Goal: Task Accomplishment & Management: Use online tool/utility

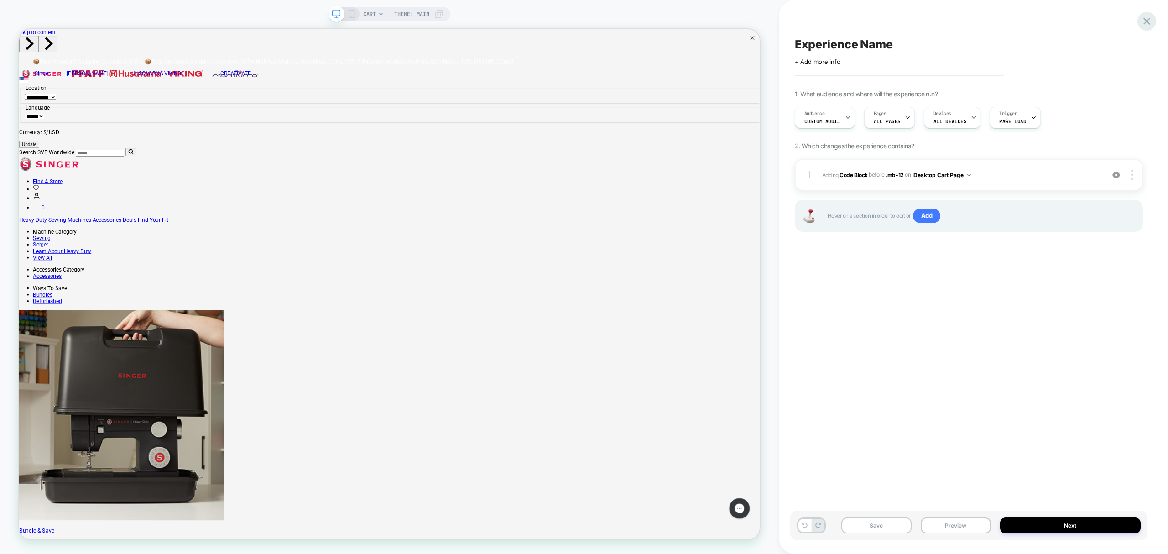
click at [1144, 21] on icon at bounding box center [1147, 21] width 12 height 12
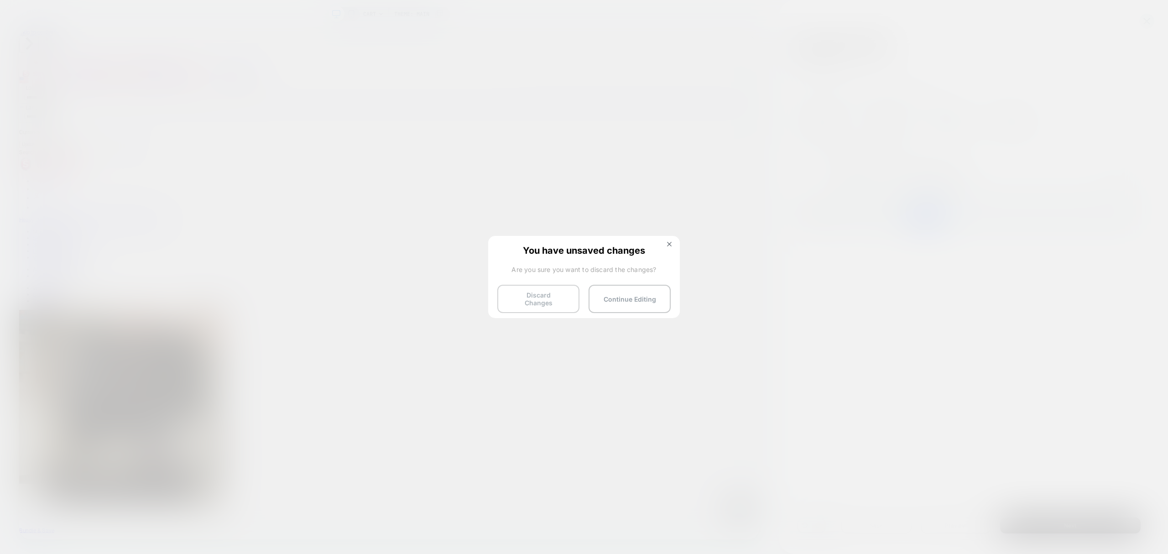
click at [533, 295] on button "Discard Changes" at bounding box center [538, 299] width 82 height 28
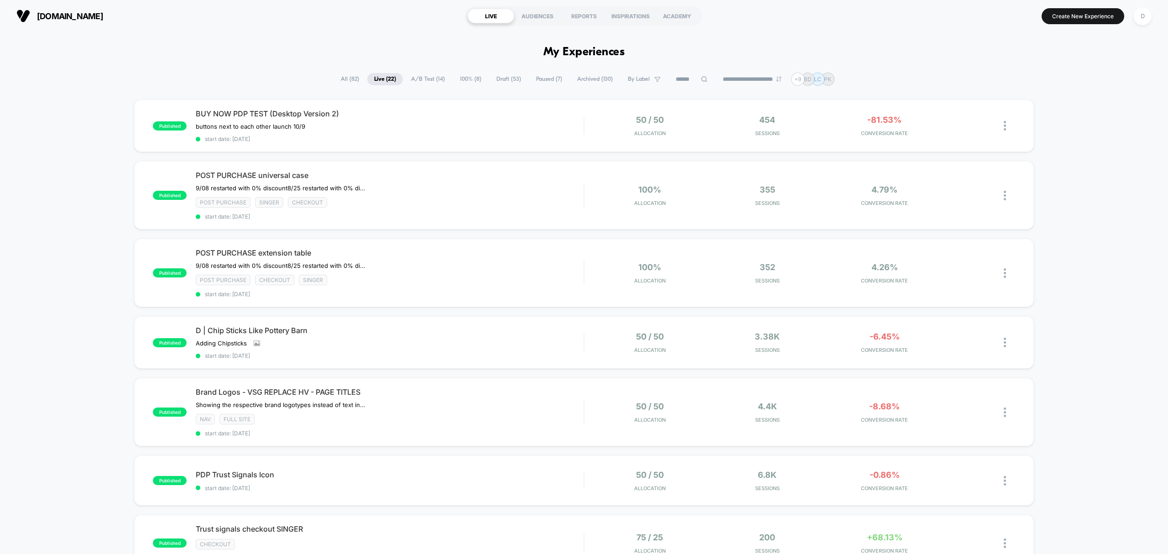
click at [499, 81] on span "Draft ( 53 )" at bounding box center [509, 79] width 38 height 12
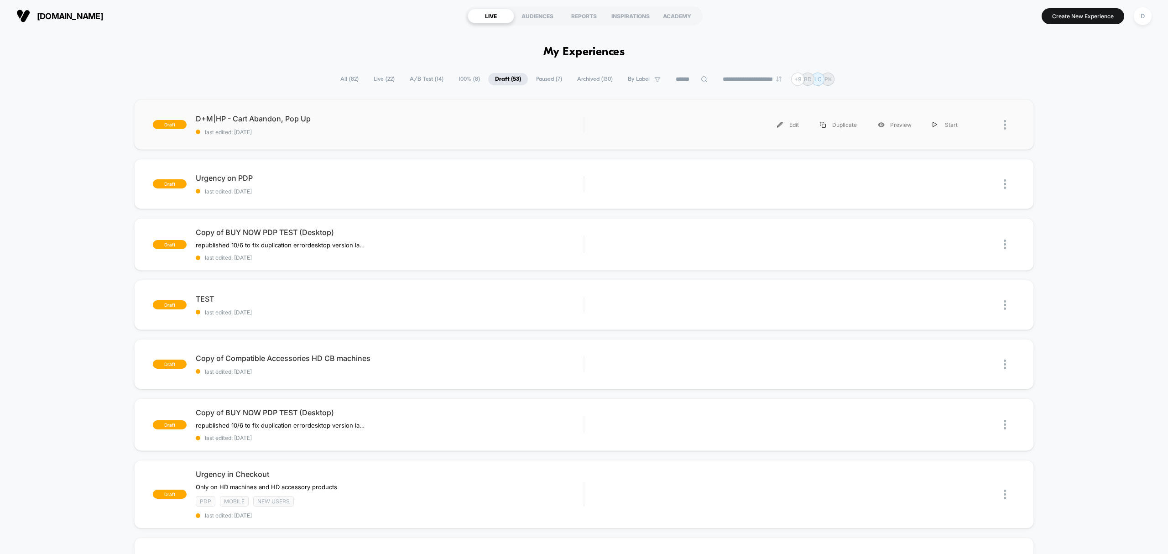
click at [474, 136] on div "draft D+M|HP - Cart Abandon, Pop Up last edited: 10/9/2025 Edit Duplicate Previ…" at bounding box center [583, 124] width 899 height 50
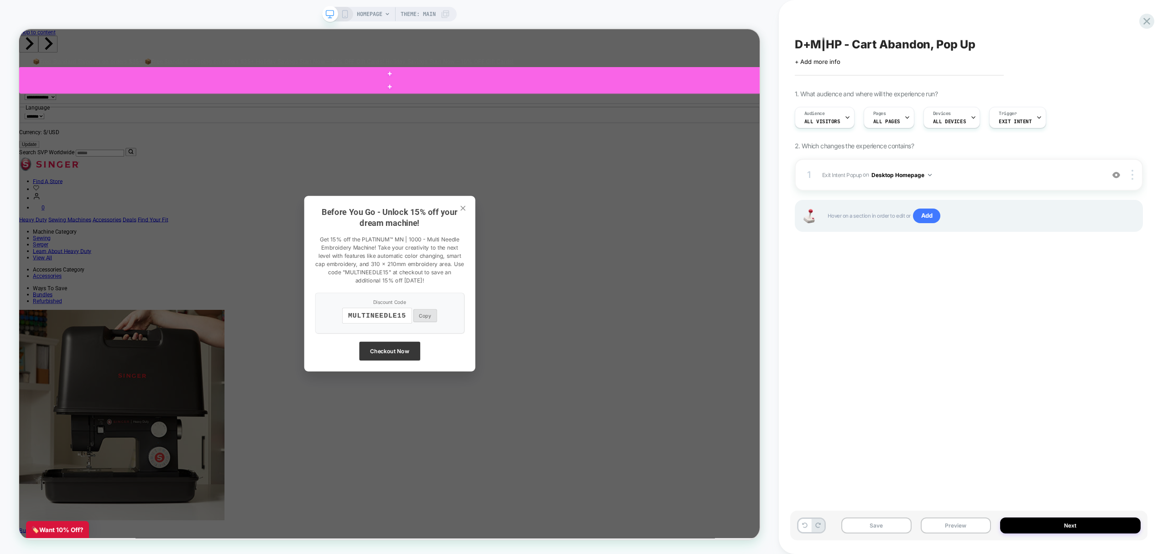
click at [741, 491] on div "Before You Go - Unlock 15% off your dream machine! Get 15% off the PLATINUM™ MN…" at bounding box center [513, 368] width 988 height 678
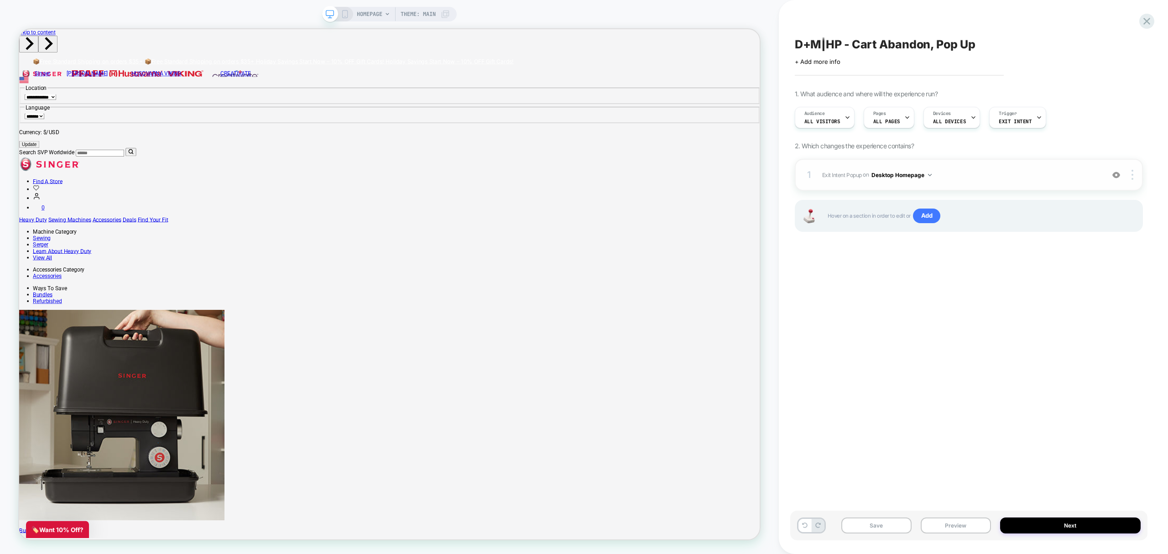
click at [895, 173] on button "Desktop Homepage" at bounding box center [901, 174] width 60 height 11
click at [895, 321] on div "Desktop All Pages" at bounding box center [902, 313] width 115 height 20
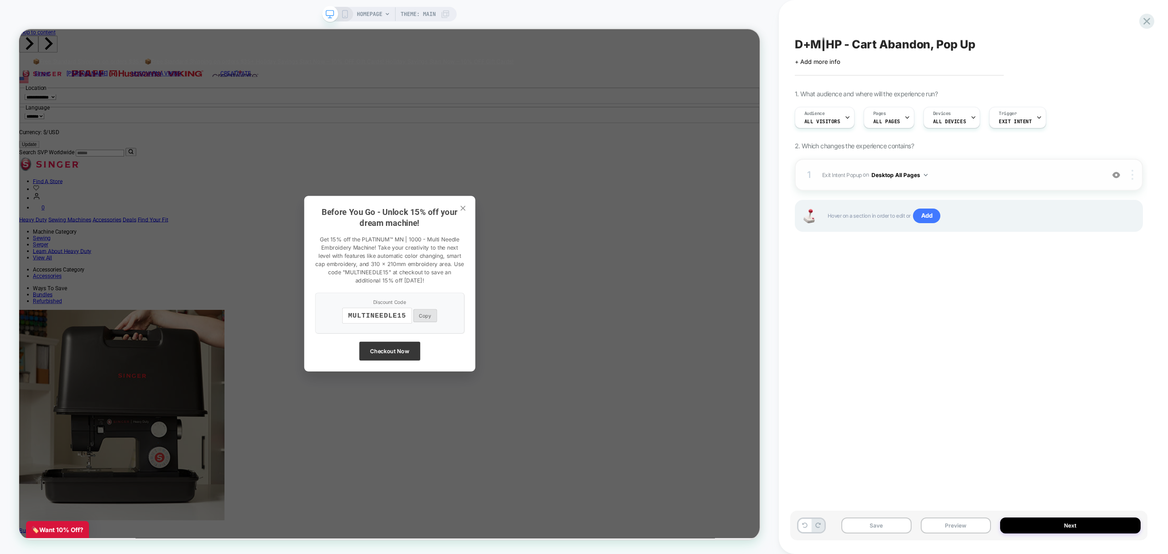
click at [1136, 179] on div at bounding box center [1133, 175] width 17 height 10
click at [963, 315] on div "D+M|HP - Cart Abandon, Pop Up Click to edit experience details + Add more info …" at bounding box center [968, 277] width 357 height 536
click at [896, 172] on button "Desktop All Pages" at bounding box center [899, 174] width 56 height 11
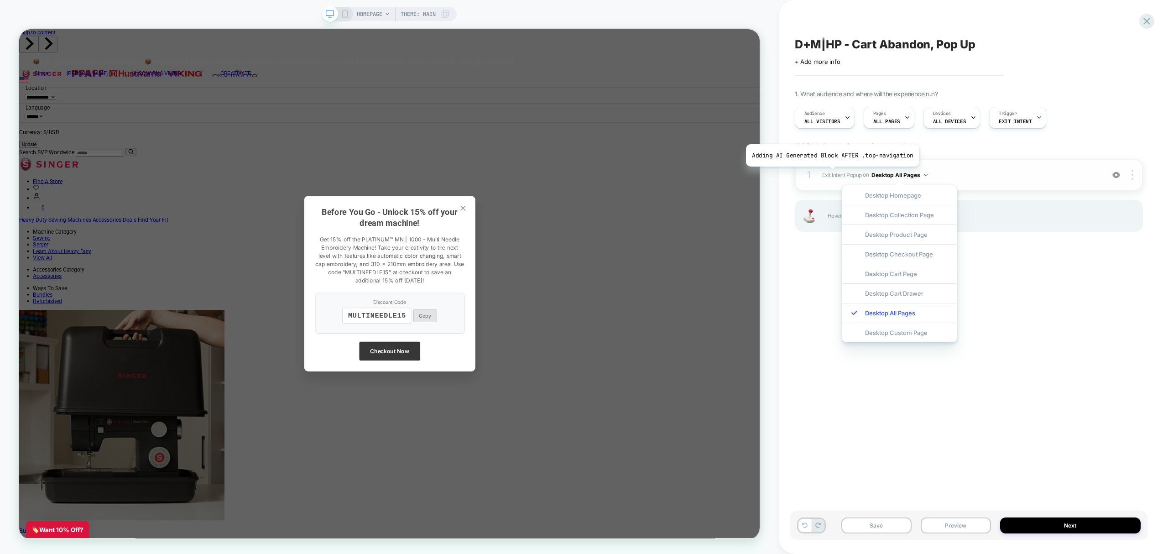
click at [831, 174] on span "Exit Intent Popup" at bounding box center [842, 174] width 40 height 7
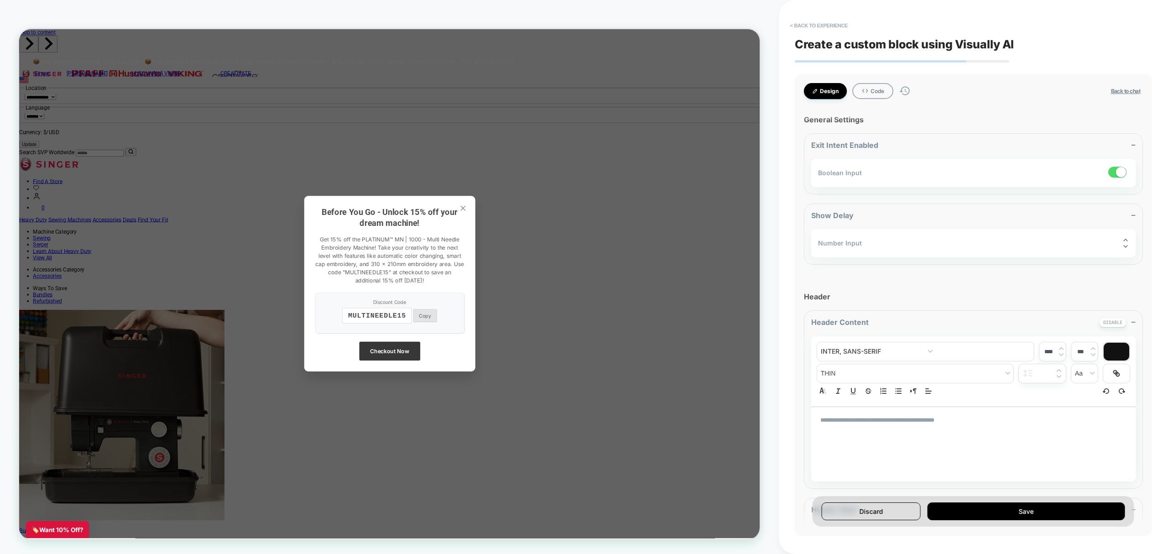
type textarea "*"
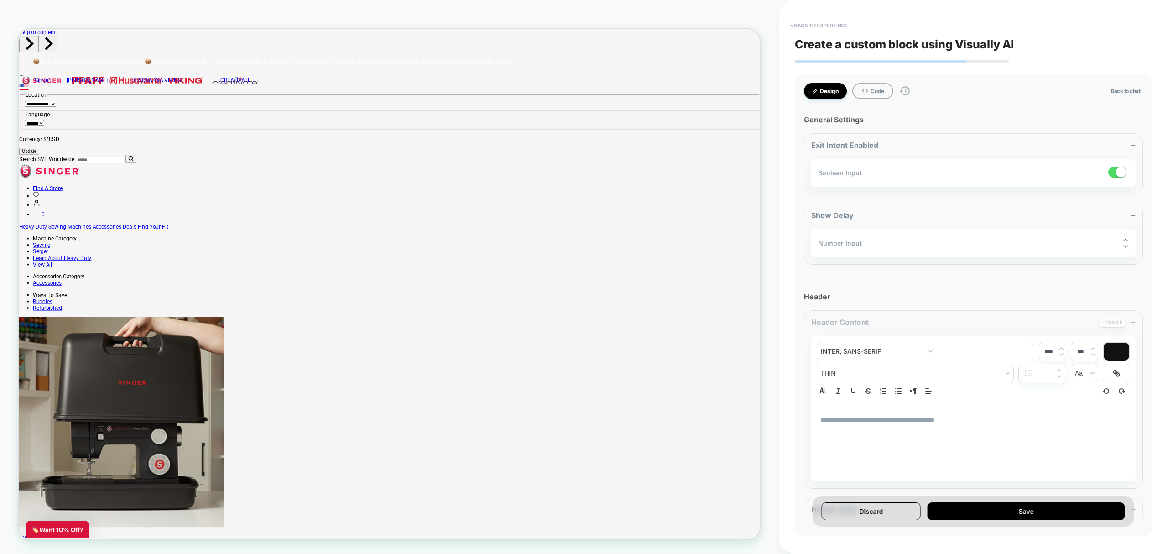
type textarea "*"
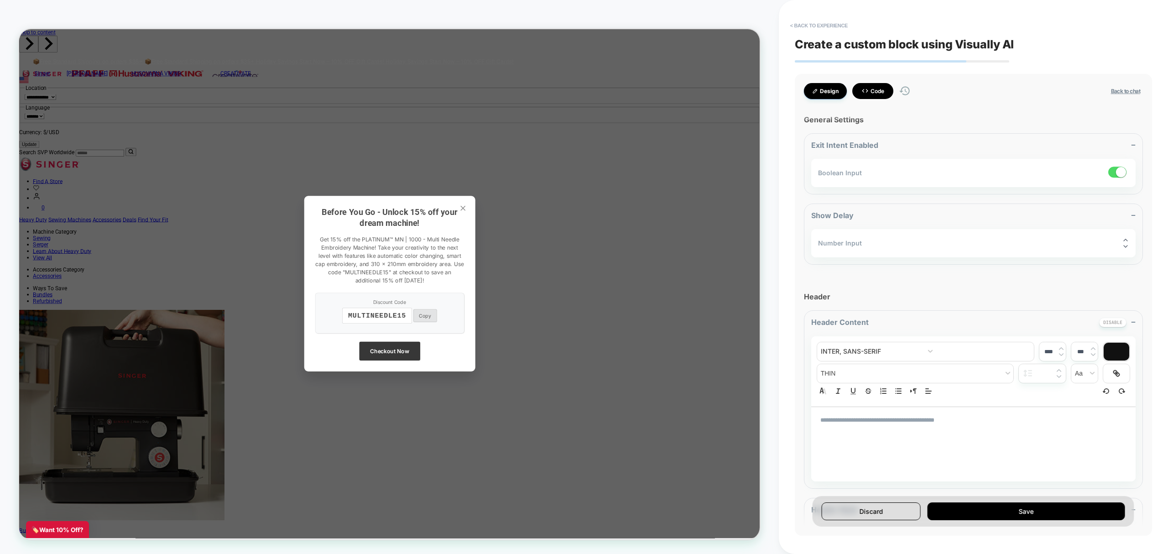
click at [870, 94] on button "Code" at bounding box center [872, 91] width 41 height 16
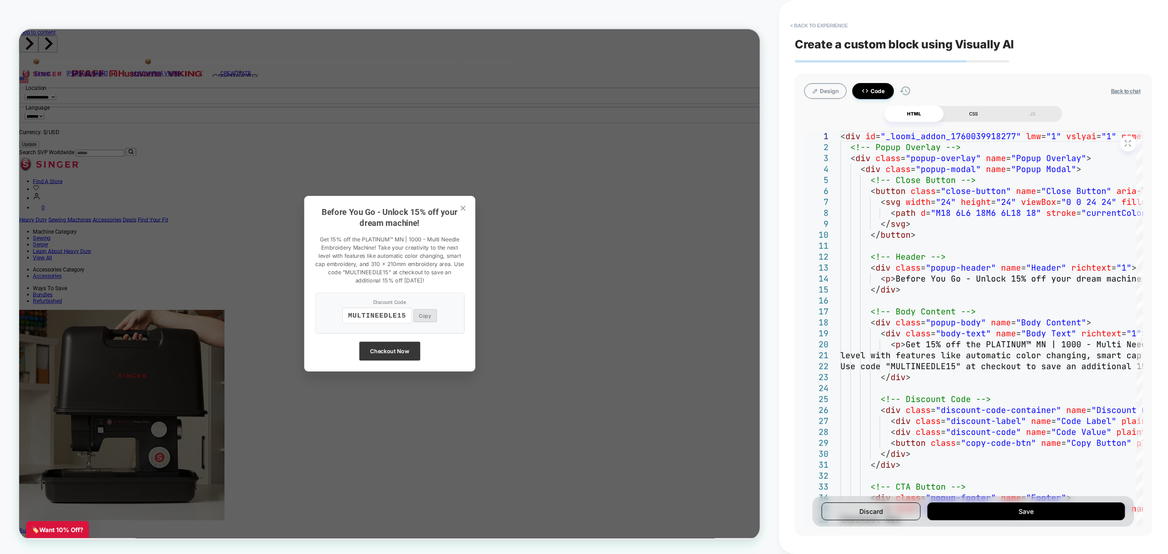
click at [979, 110] on div "CSS" at bounding box center [973, 114] width 59 height 16
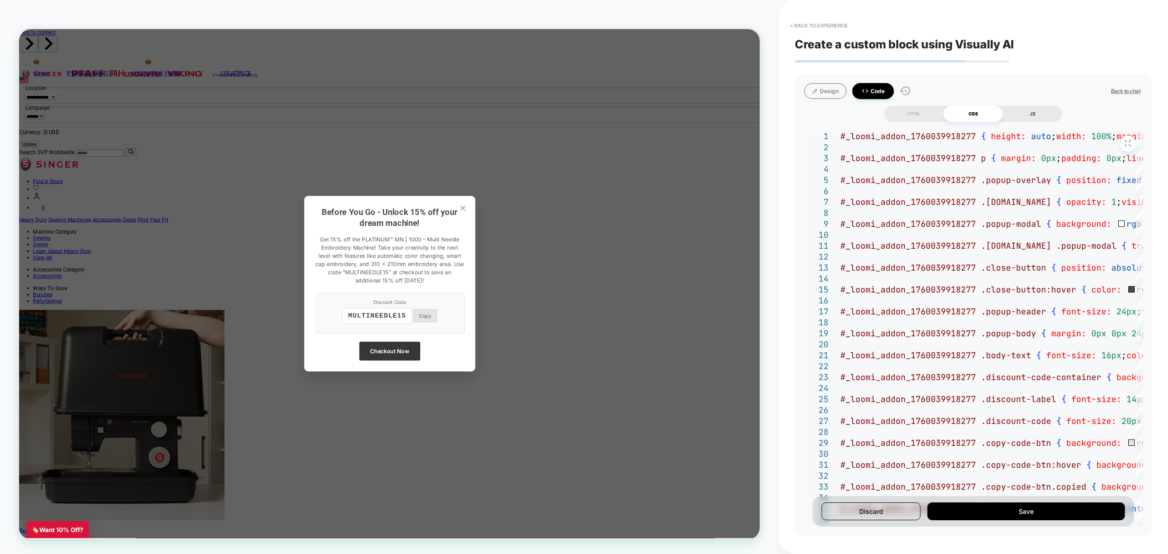
click at [1043, 109] on div "JS" at bounding box center [1032, 114] width 59 height 16
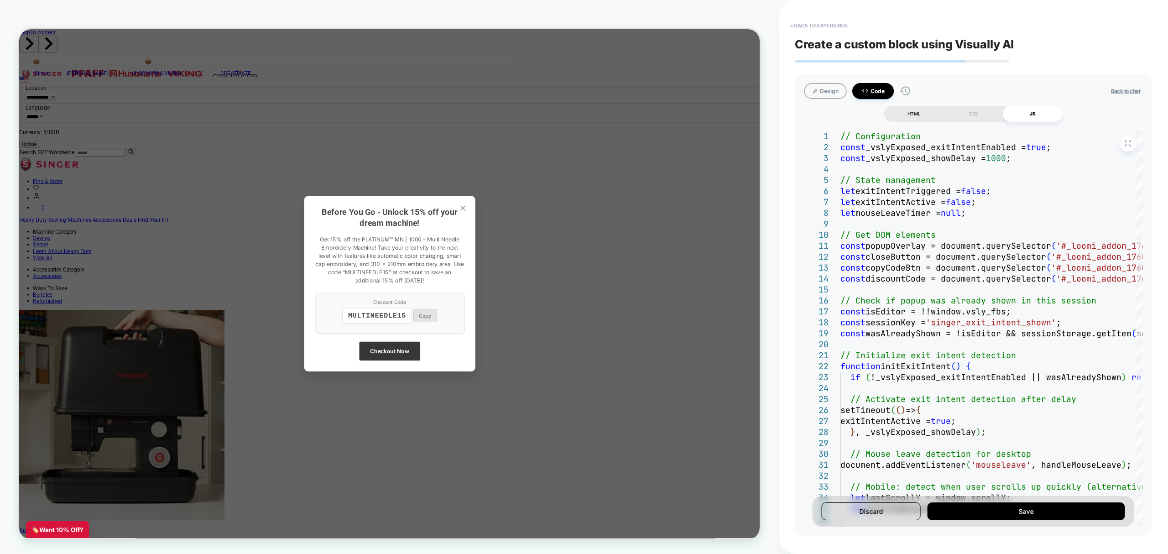
click at [913, 114] on div "HTML" at bounding box center [913, 114] width 59 height 16
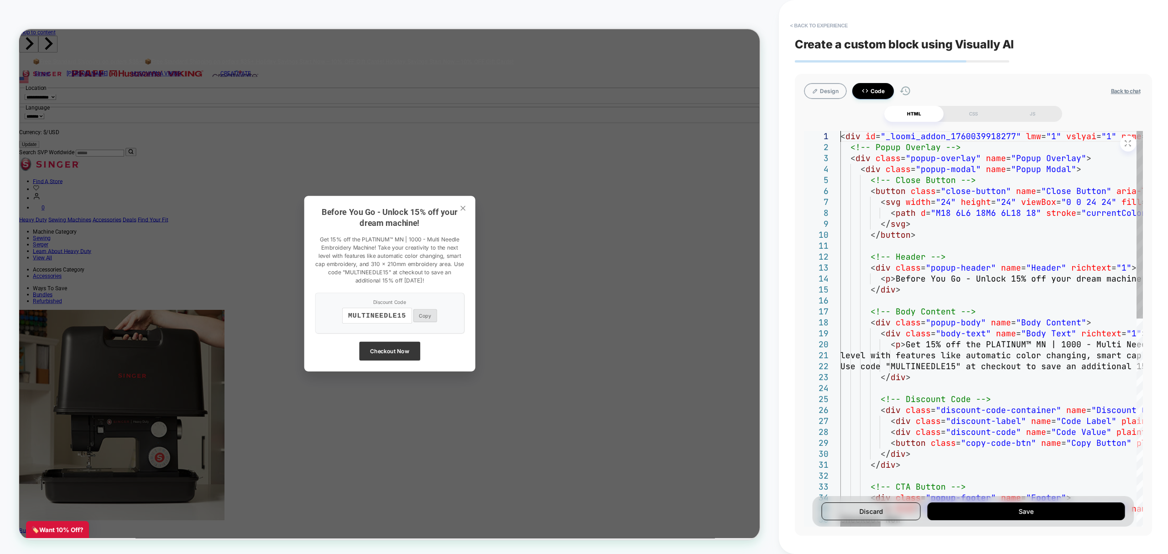
scroll to position [0, 28]
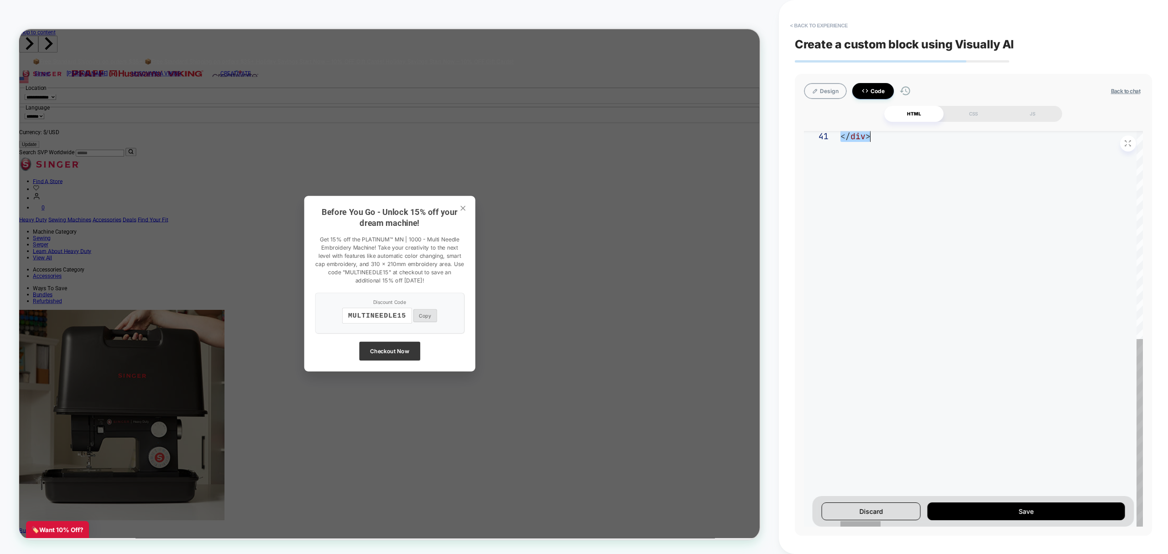
drag, startPoint x: 840, startPoint y: 135, endPoint x: 1071, endPoint y: 583, distance: 503.6
type textarea "**********"
click at [838, 87] on button "Design" at bounding box center [825, 91] width 43 height 16
click at [834, 89] on button "Design" at bounding box center [825, 91] width 43 height 16
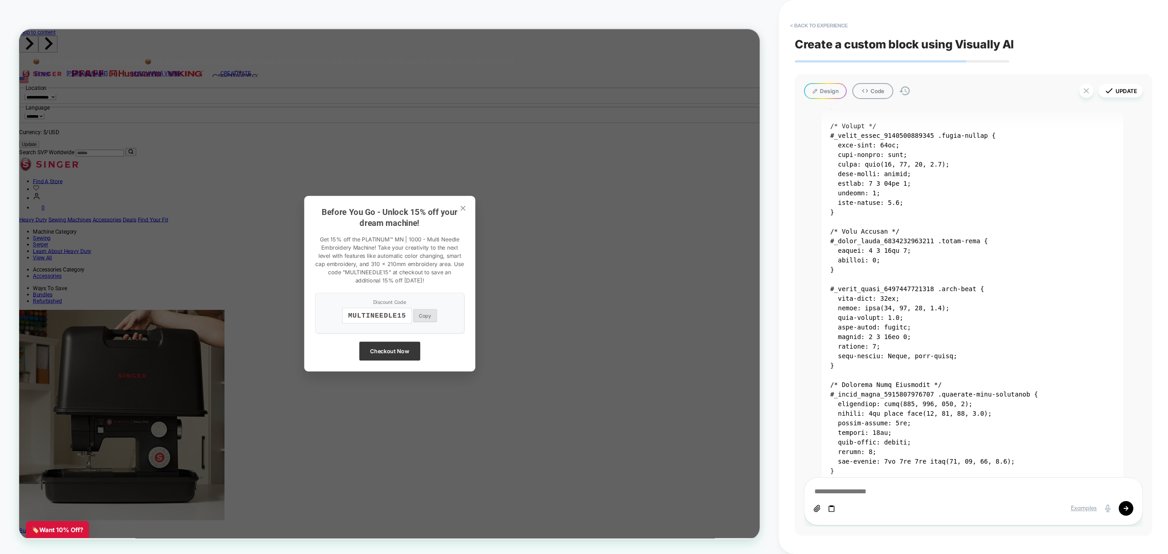
scroll to position [1623, 0]
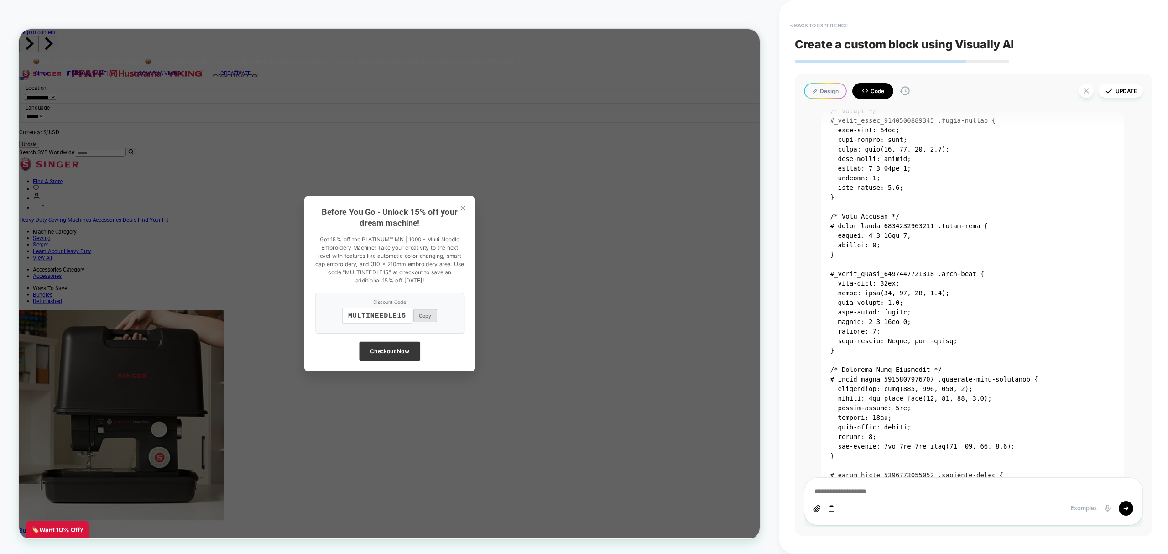
click at [865, 88] on icon at bounding box center [864, 90] width 7 height 7
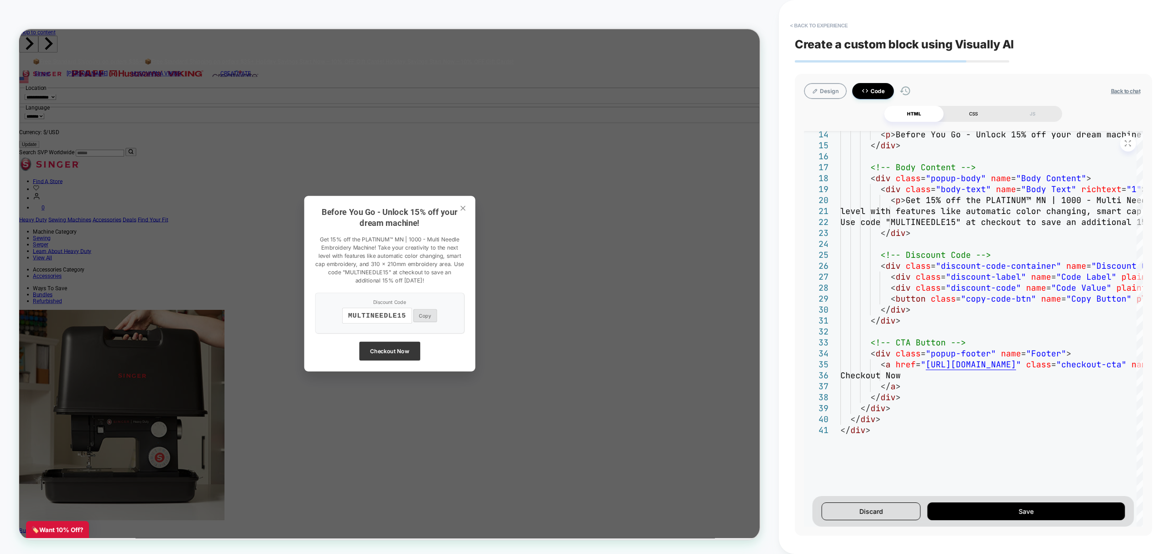
click at [972, 108] on div "CSS" at bounding box center [973, 114] width 59 height 16
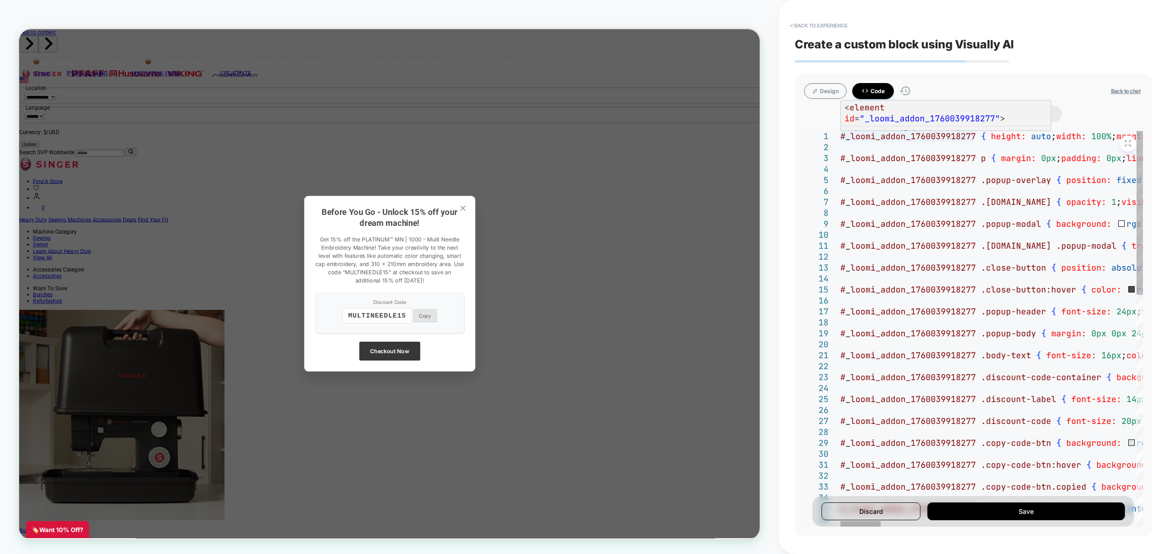
scroll to position [0, 4]
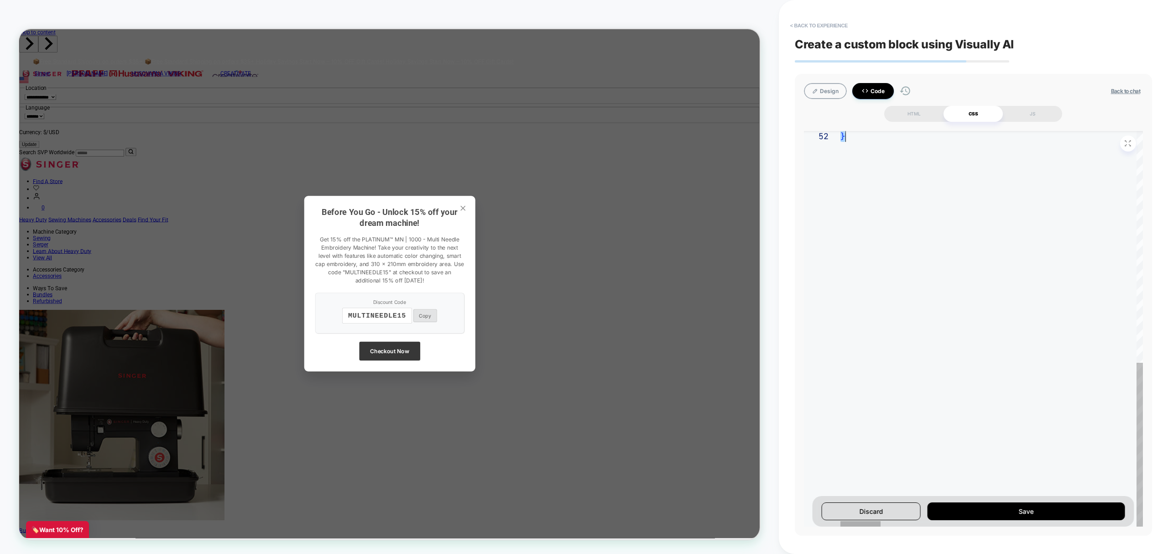
drag, startPoint x: 842, startPoint y: 138, endPoint x: 985, endPoint y: 583, distance: 467.5
type textarea "**********"
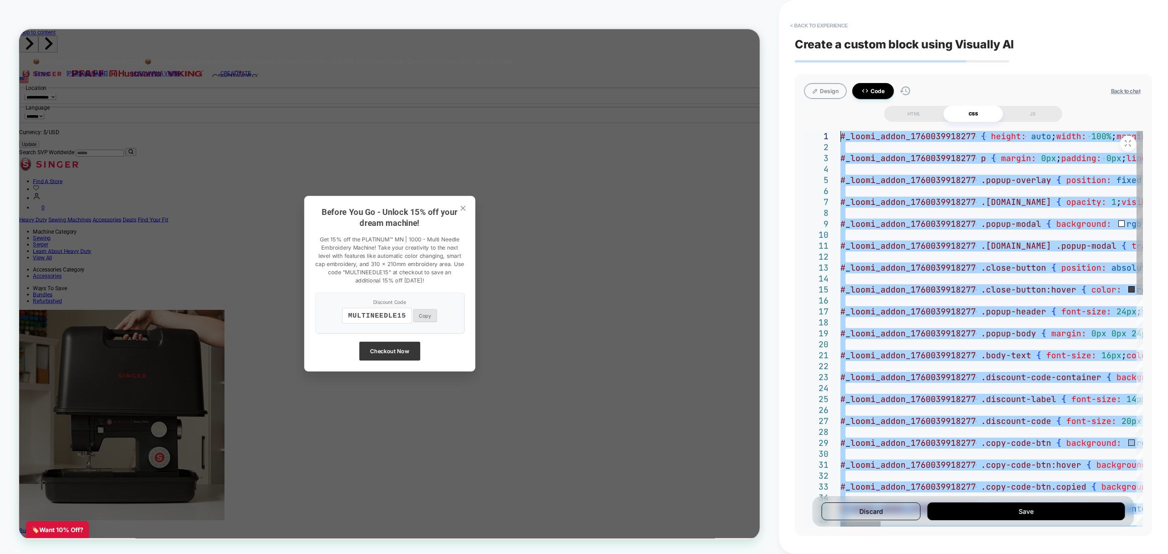
drag, startPoint x: 869, startPoint y: 179, endPoint x: 758, endPoint y: -74, distance: 276.4
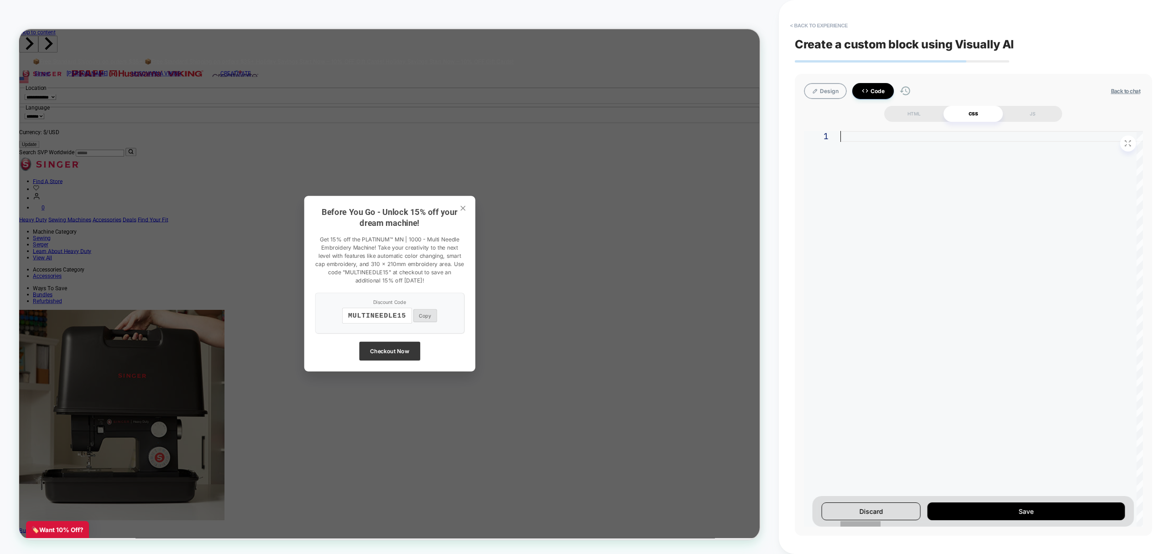
scroll to position [0, 0]
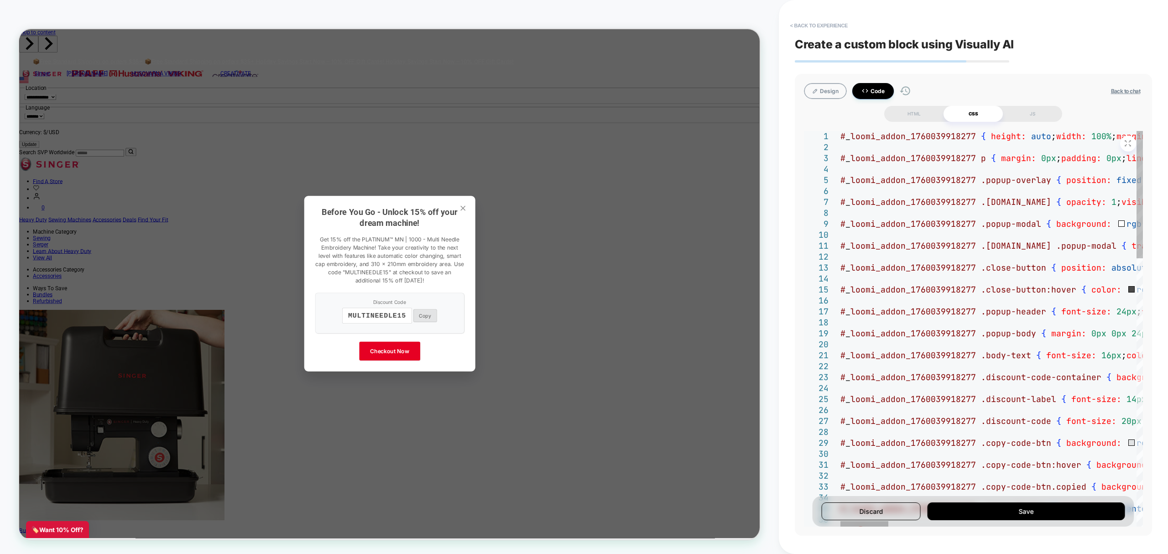
drag, startPoint x: 839, startPoint y: 137, endPoint x: 858, endPoint y: 148, distance: 21.5
click at [858, 148] on div "37 36 33 34 35 32 30 31 29 28 27 26 25 24 23 22 21 20 19 18 15 16 17 13 14 12 1…" at bounding box center [973, 329] width 339 height 396
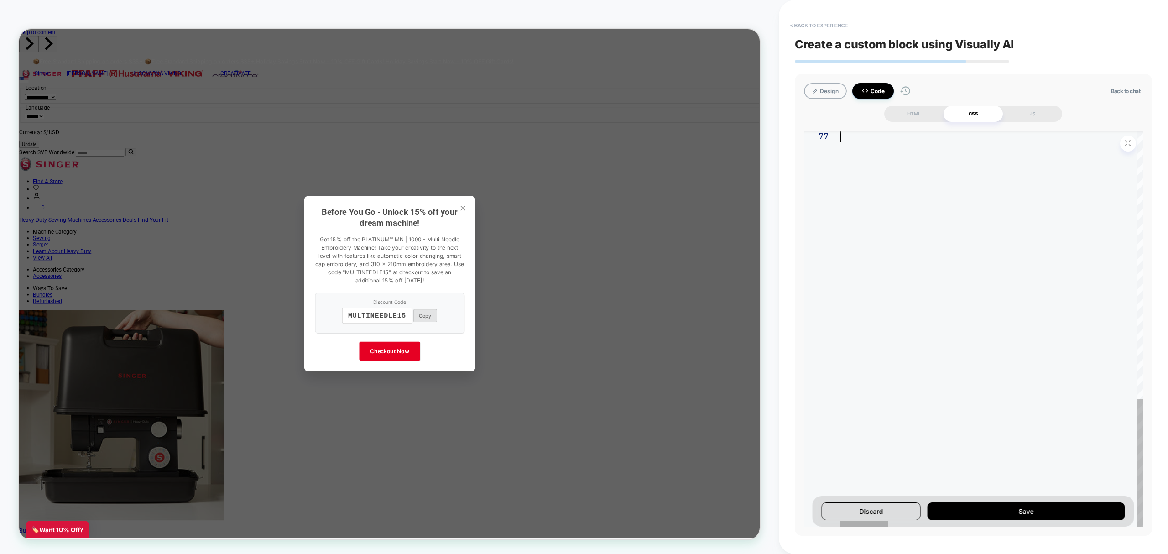
drag, startPoint x: 840, startPoint y: 135, endPoint x: 1080, endPoint y: 583, distance: 507.9
type textarea "**********"
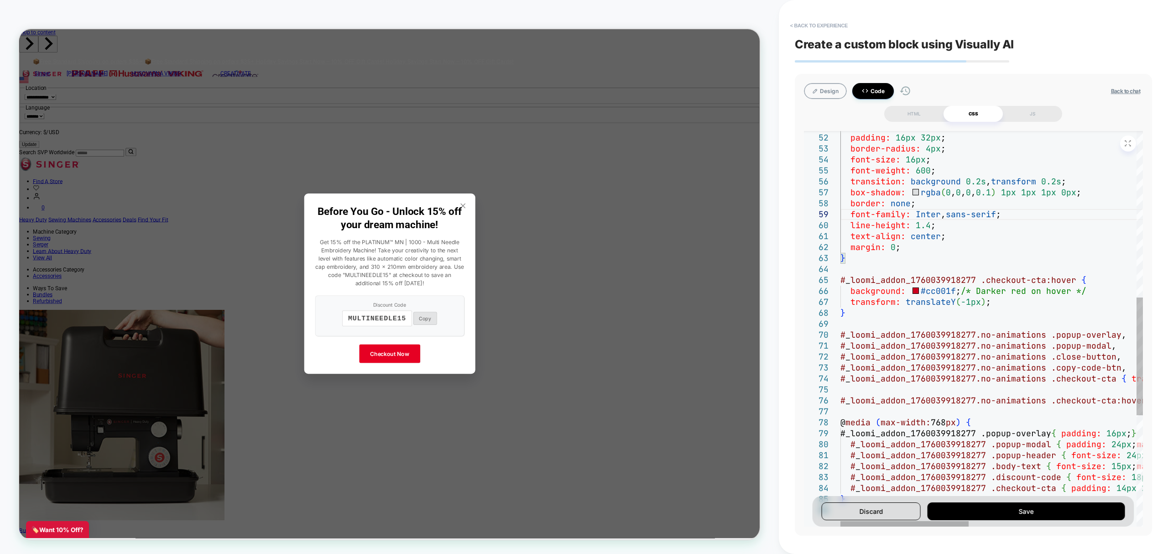
click at [1077, 214] on div "text-decoration: none ; padding: 16px 32px ; border-radius: 4px ; font-size: 16…" at bounding box center [1188, 237] width 696 height 1326
type textarea "**********"
click at [1030, 509] on button "Save" at bounding box center [1026, 511] width 198 height 18
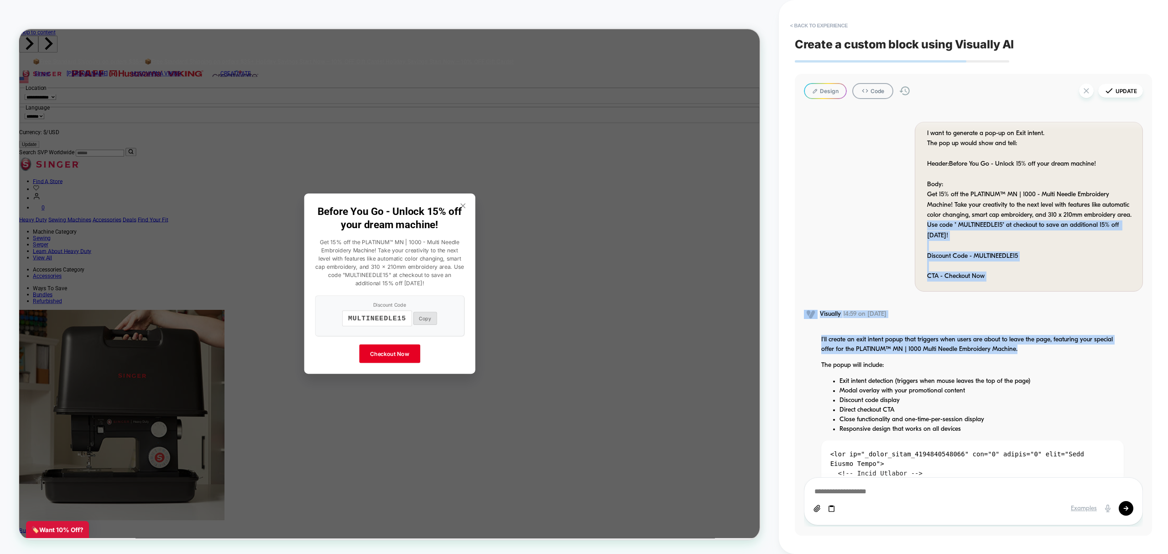
drag, startPoint x: 1125, startPoint y: 349, endPoint x: 1144, endPoint y: 214, distance: 136.9
click at [1144, 214] on div "Design Code Update I want to generate a pop-up on Exit intent. The pop up would…" at bounding box center [973, 305] width 357 height 462
click at [1129, 92] on button "Update" at bounding box center [1120, 91] width 45 height 14
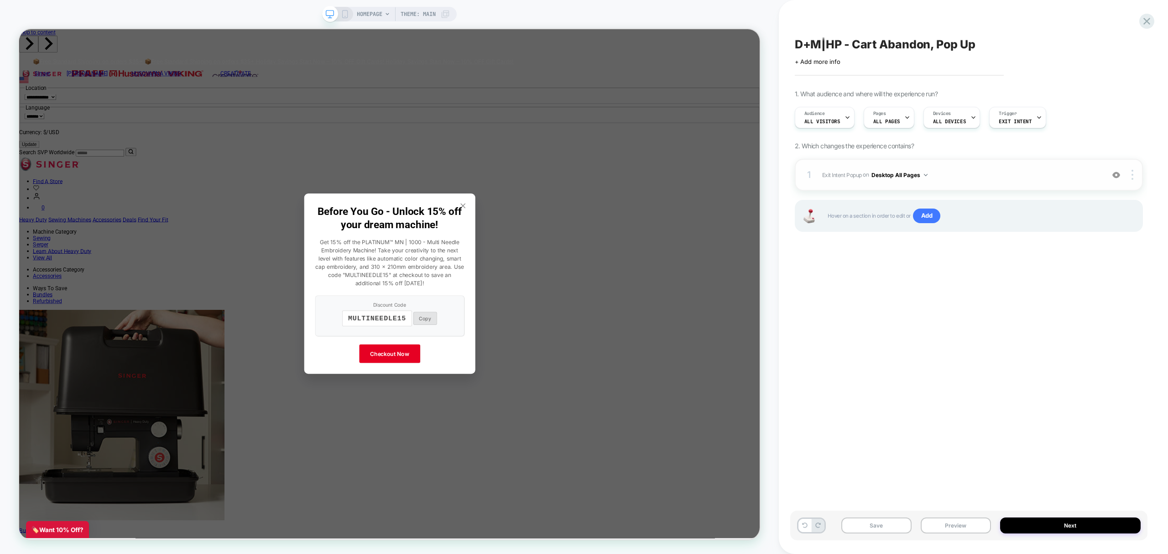
click at [893, 174] on button "Desktop All Pages" at bounding box center [899, 174] width 56 height 11
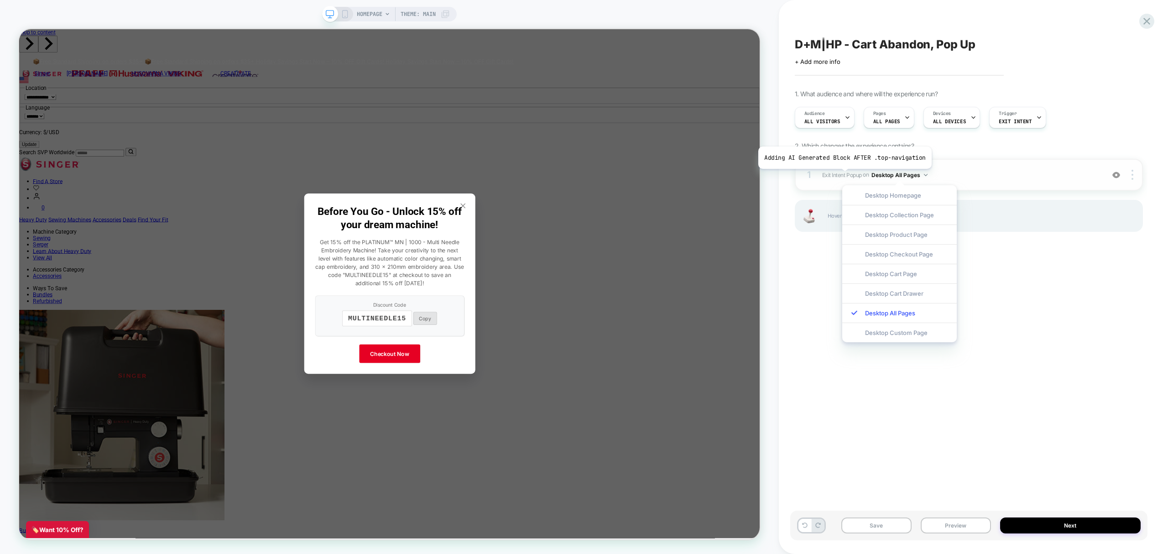
click at [843, 176] on span "Exit Intent Popup" at bounding box center [842, 174] width 40 height 7
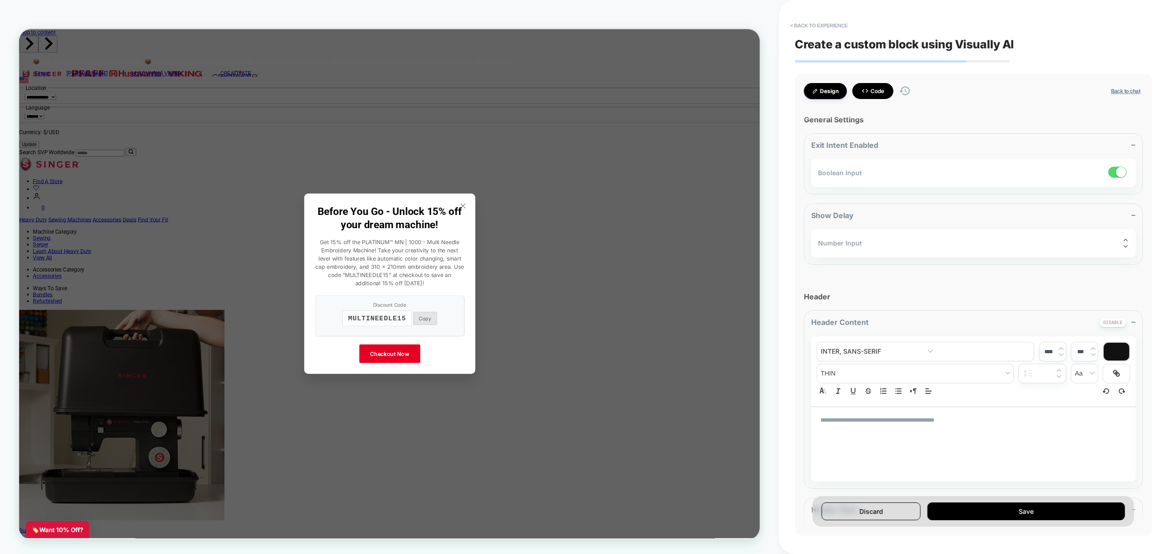
click at [876, 86] on button "Code" at bounding box center [872, 91] width 41 height 16
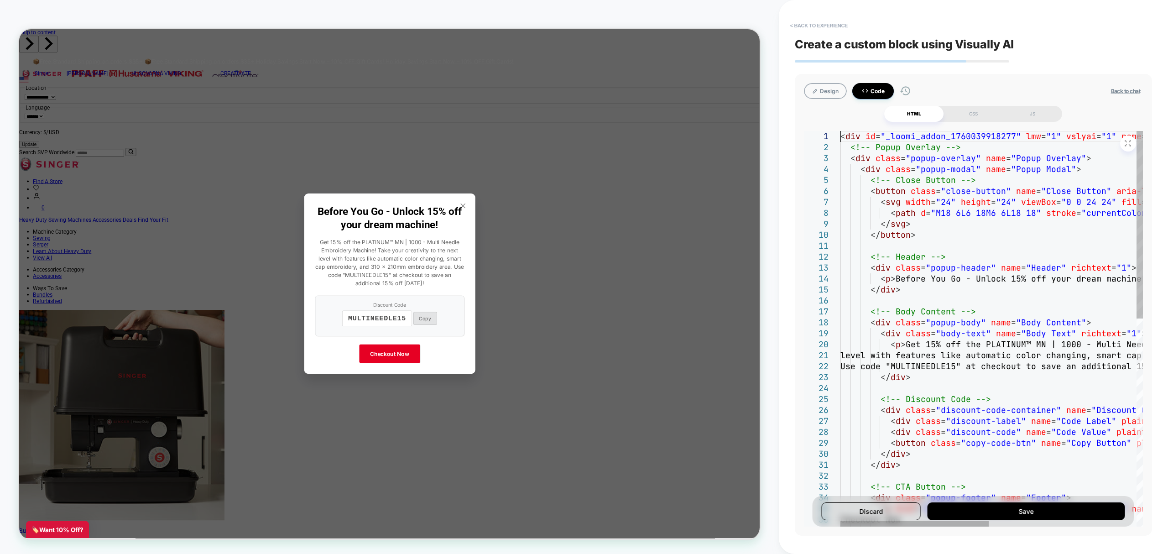
scroll to position [0, 19]
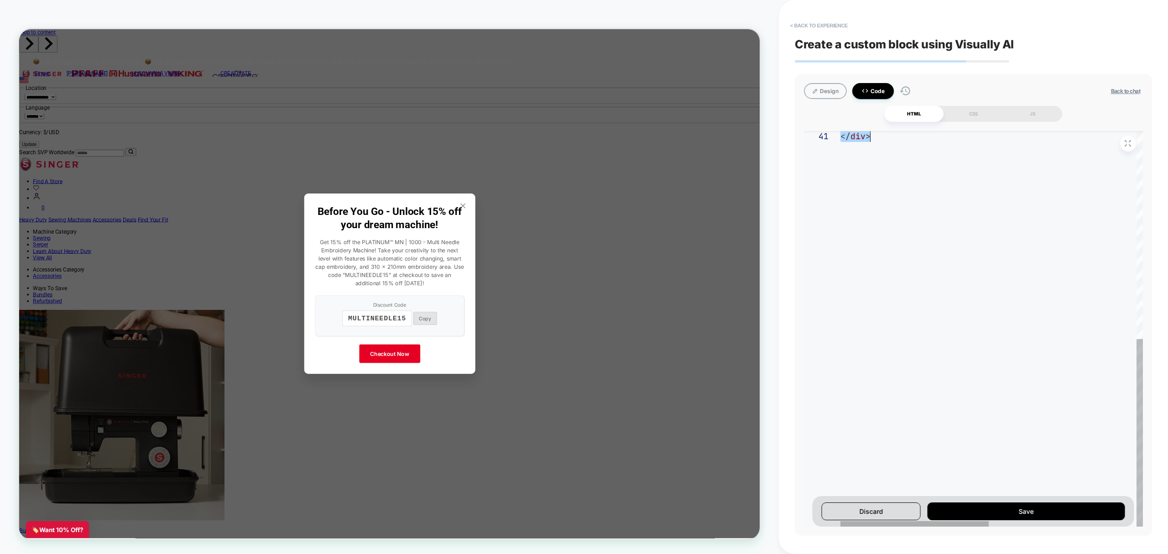
drag, startPoint x: 840, startPoint y: 137, endPoint x: 1041, endPoint y: 583, distance: 488.7
type textarea "**********"
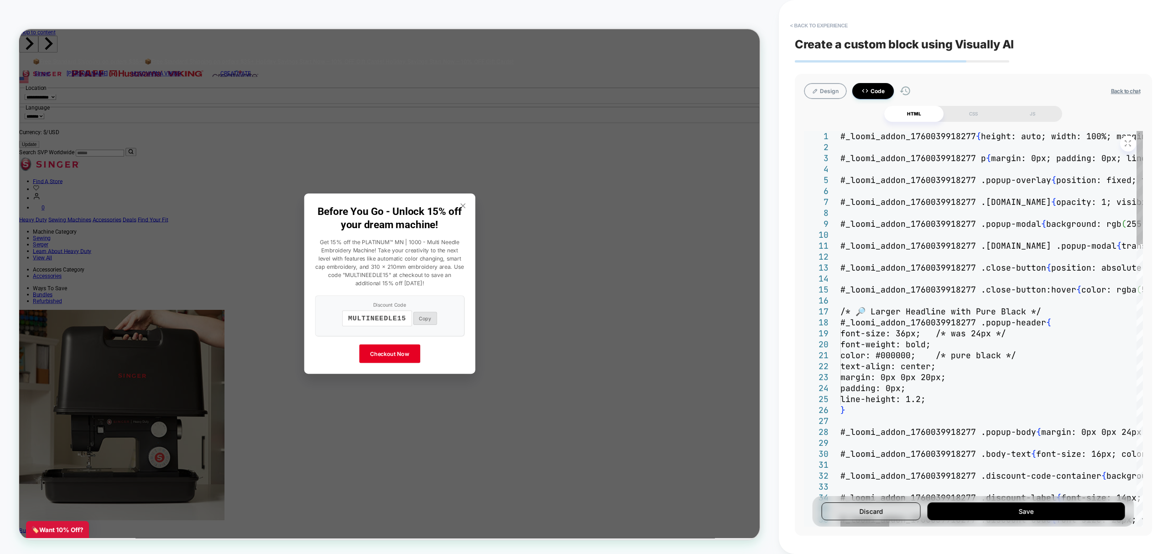
type textarea "**********"
click at [1049, 513] on button "Save" at bounding box center [1026, 511] width 198 height 18
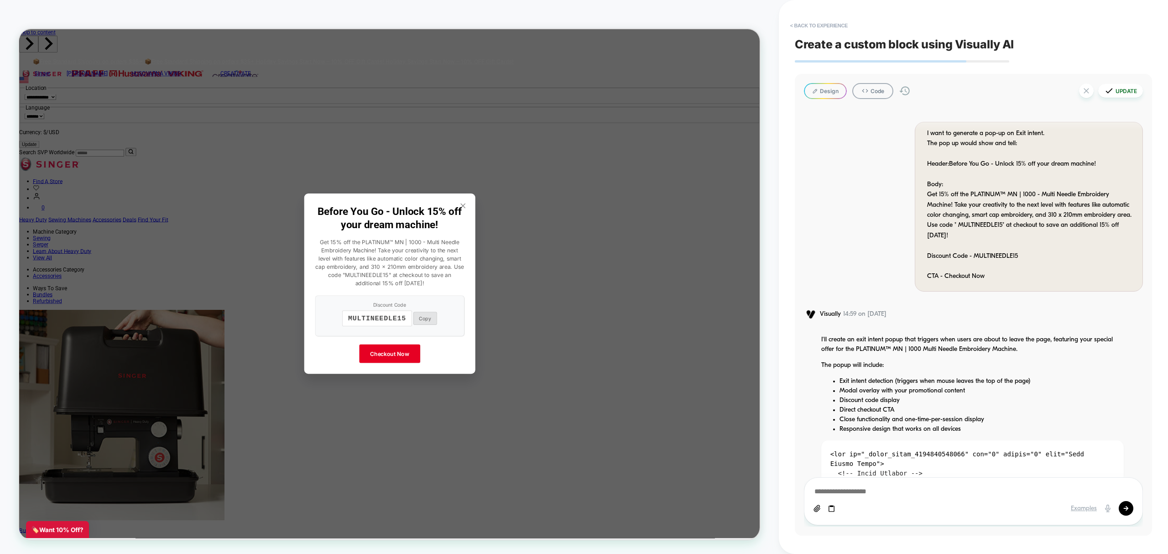
click at [1117, 90] on button "Update" at bounding box center [1120, 91] width 45 height 14
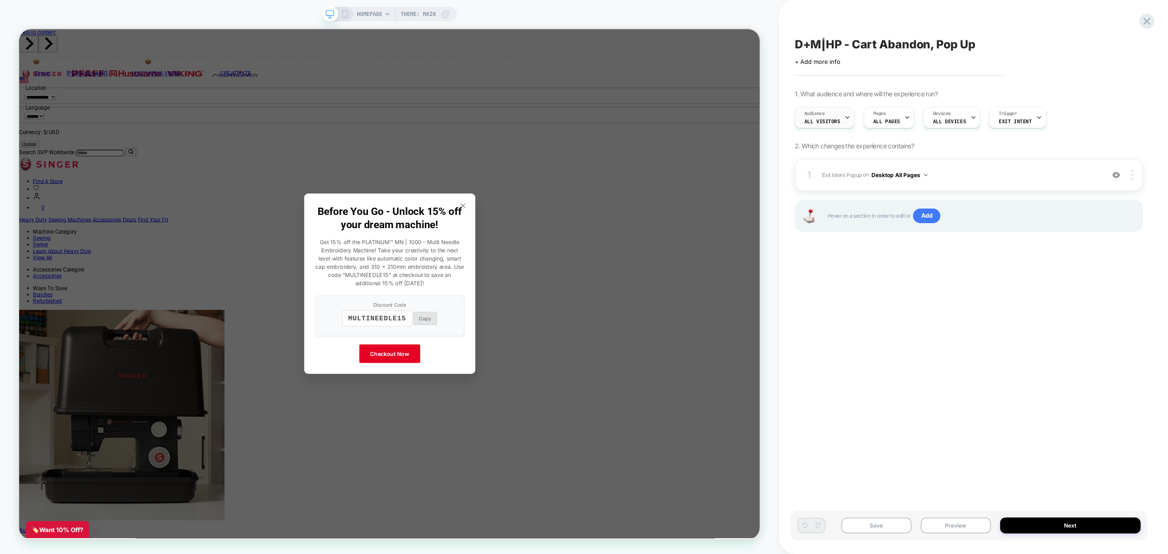
click at [837, 119] on span "All Visitors" at bounding box center [822, 121] width 36 height 6
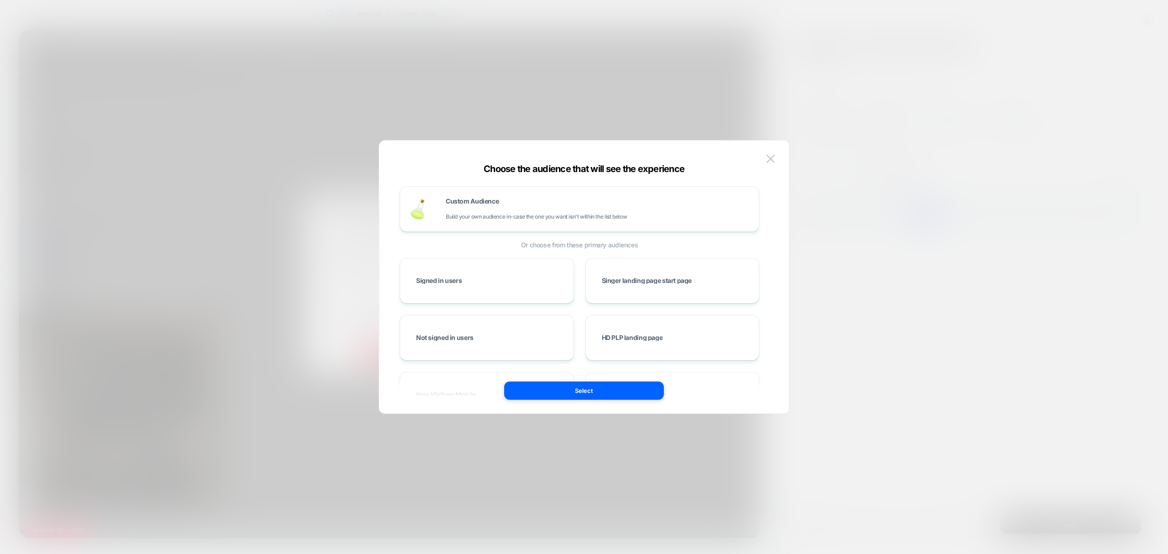
click at [763, 161] on div "Custom Audience Build your own audience in-case the one you want isn't within t…" at bounding box center [579, 277] width 382 height 236
click at [769, 158] on img at bounding box center [770, 159] width 8 height 8
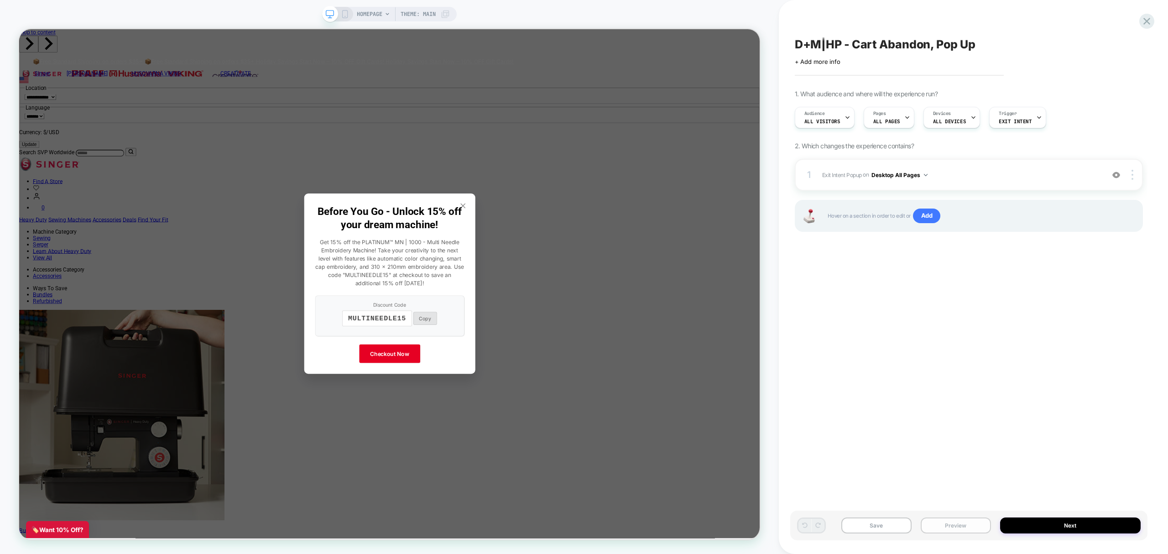
click at [956, 528] on button "Preview" at bounding box center [956, 525] width 70 height 16
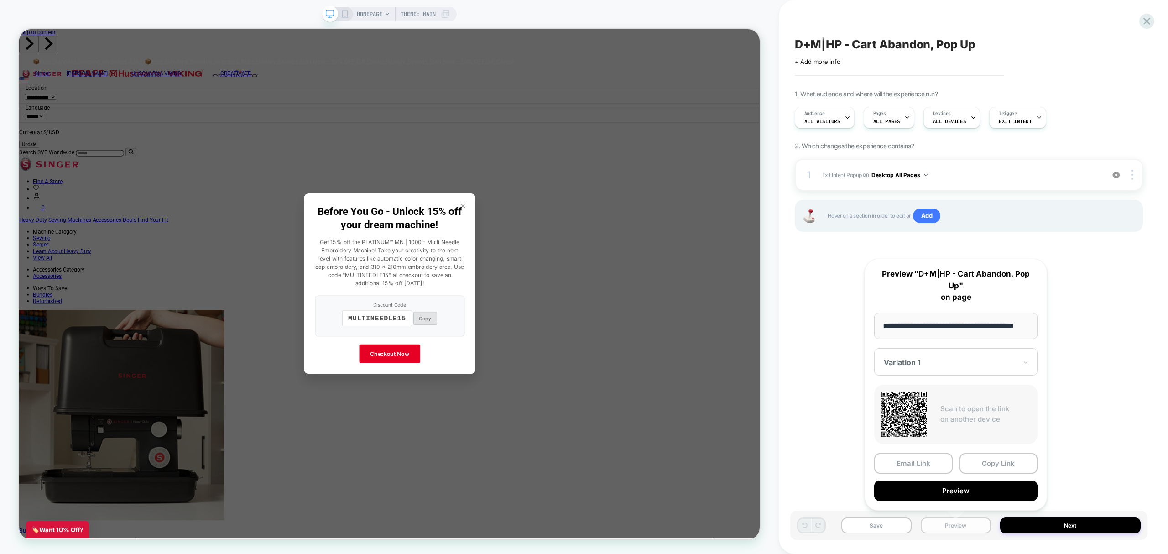
scroll to position [0, 17]
click at [981, 490] on button "Preview" at bounding box center [955, 490] width 163 height 21
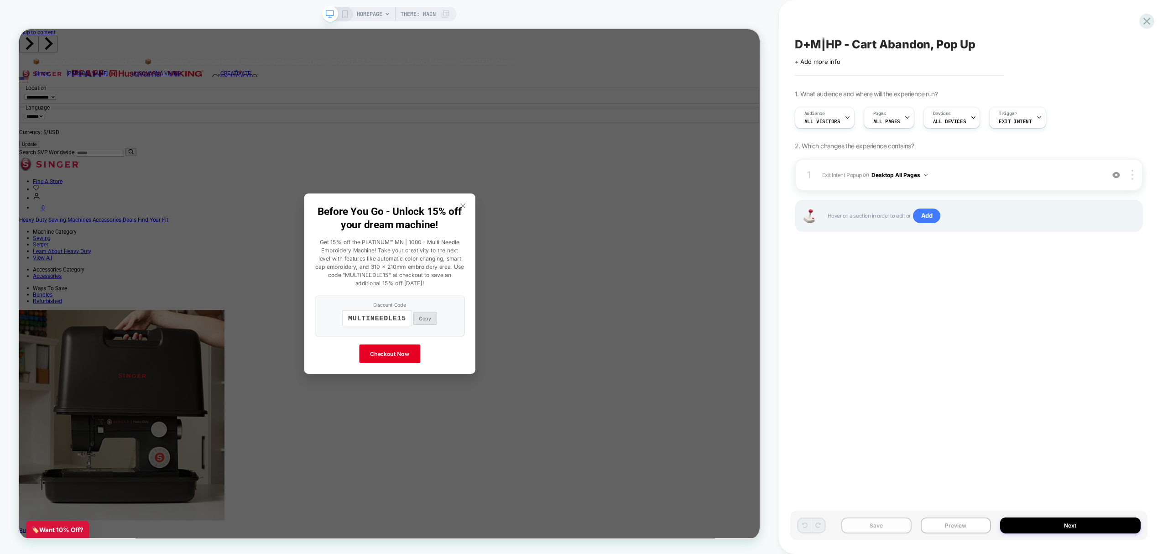
click at [884, 522] on button "Save" at bounding box center [876, 525] width 70 height 16
click at [1024, 112] on div "Trigger Exit Intent" at bounding box center [1015, 117] width 51 height 21
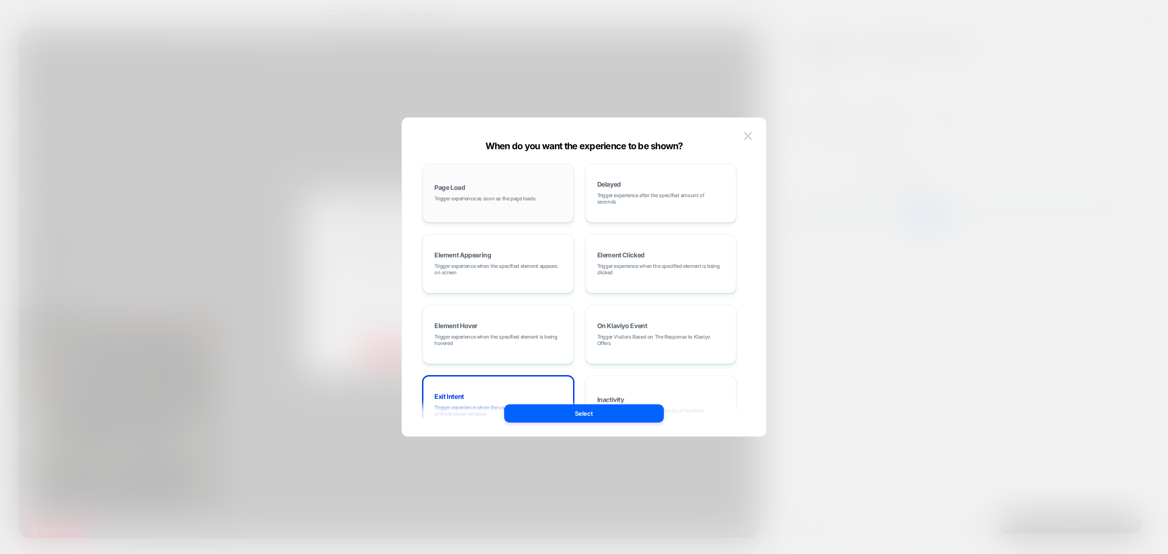
click at [496, 181] on div "Page Load Trigger experience as soon as the page loads" at bounding box center [497, 192] width 141 height 49
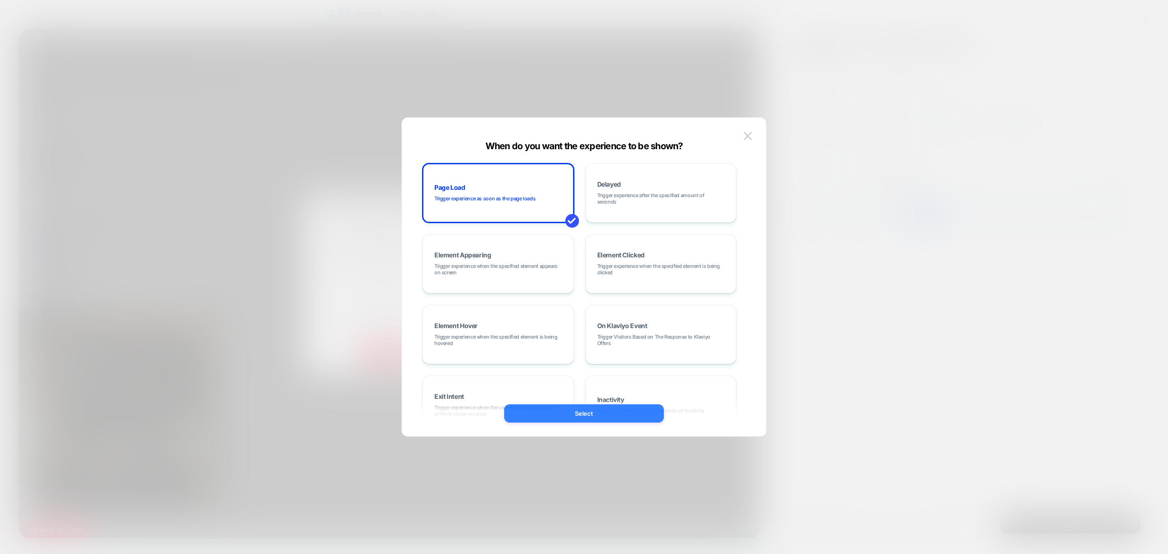
click at [593, 418] on button "Select" at bounding box center [584, 413] width 160 height 18
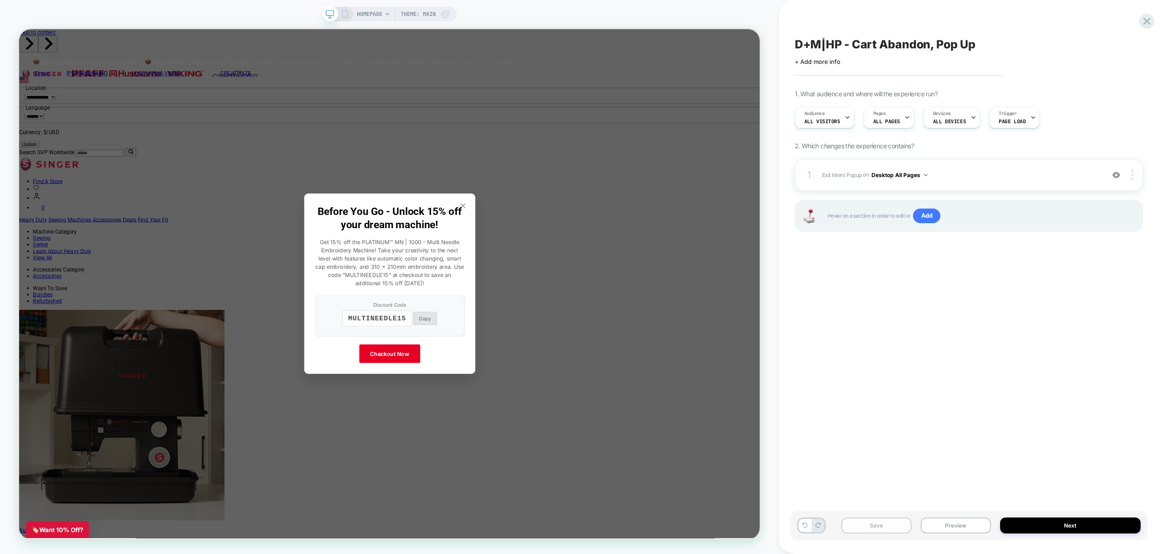
click at [881, 528] on button "Save" at bounding box center [876, 525] width 70 height 16
click at [968, 524] on button "Preview" at bounding box center [956, 525] width 70 height 16
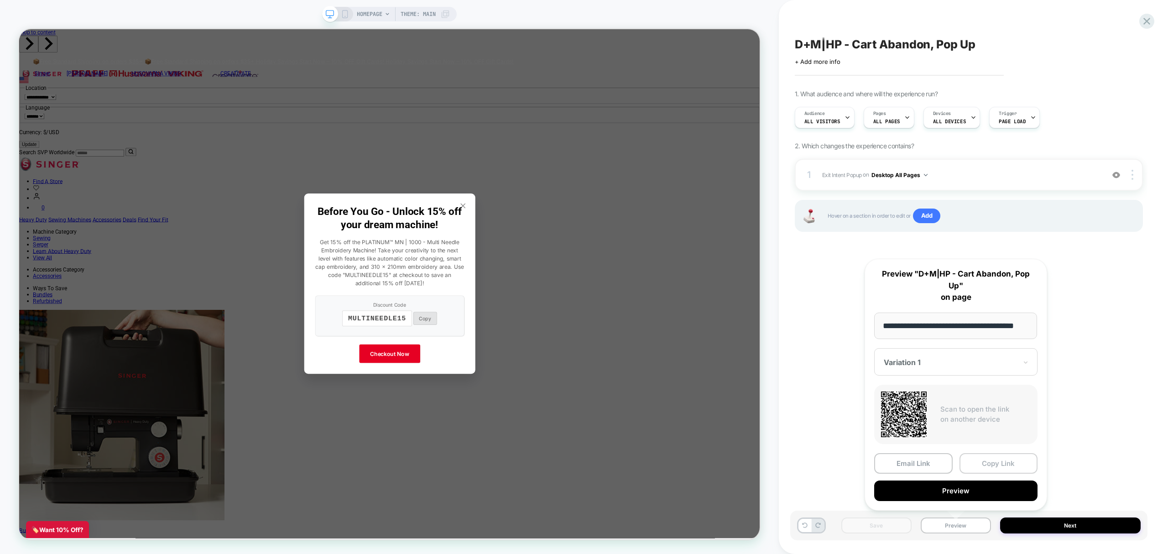
click at [1008, 459] on button "Copy Link" at bounding box center [998, 463] width 78 height 21
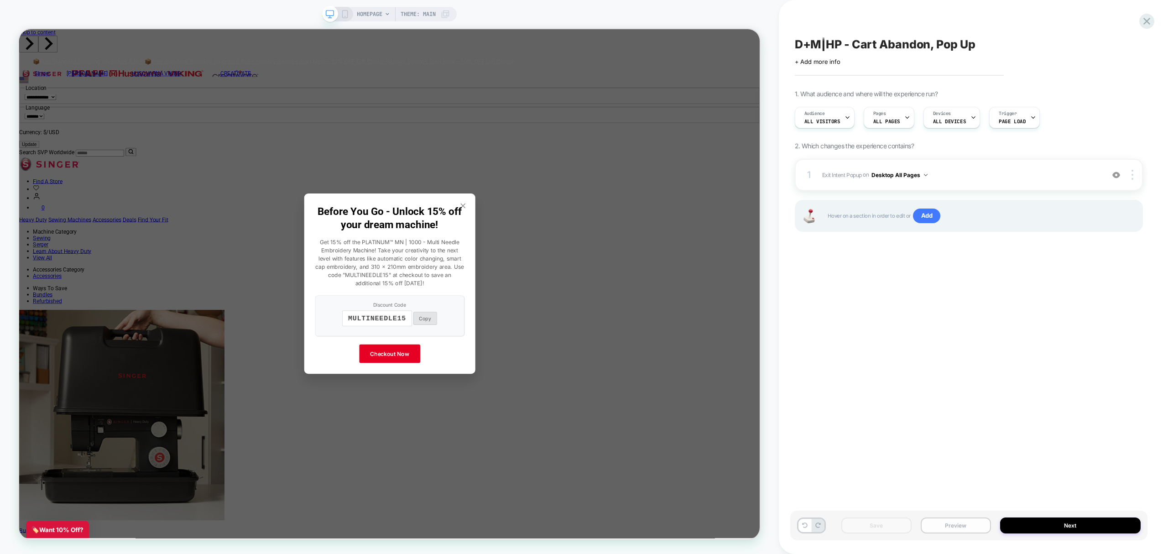
click at [940, 525] on button "Preview" at bounding box center [956, 525] width 70 height 16
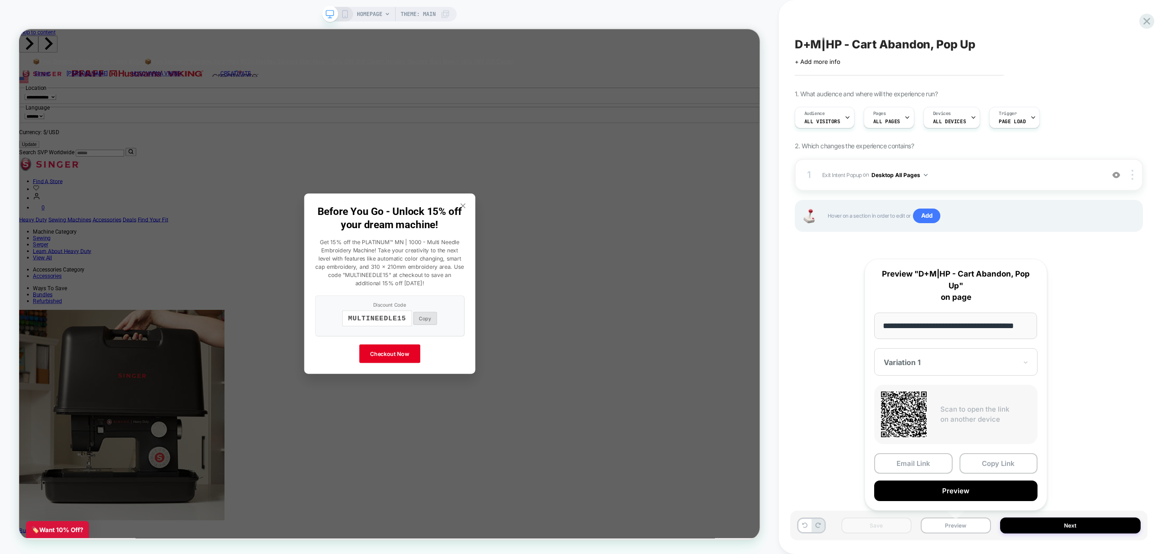
click at [822, 435] on div "D+M|HP - Cart Abandon, Pop Up Click to edit experience details + Add more info …" at bounding box center [968, 277] width 357 height 536
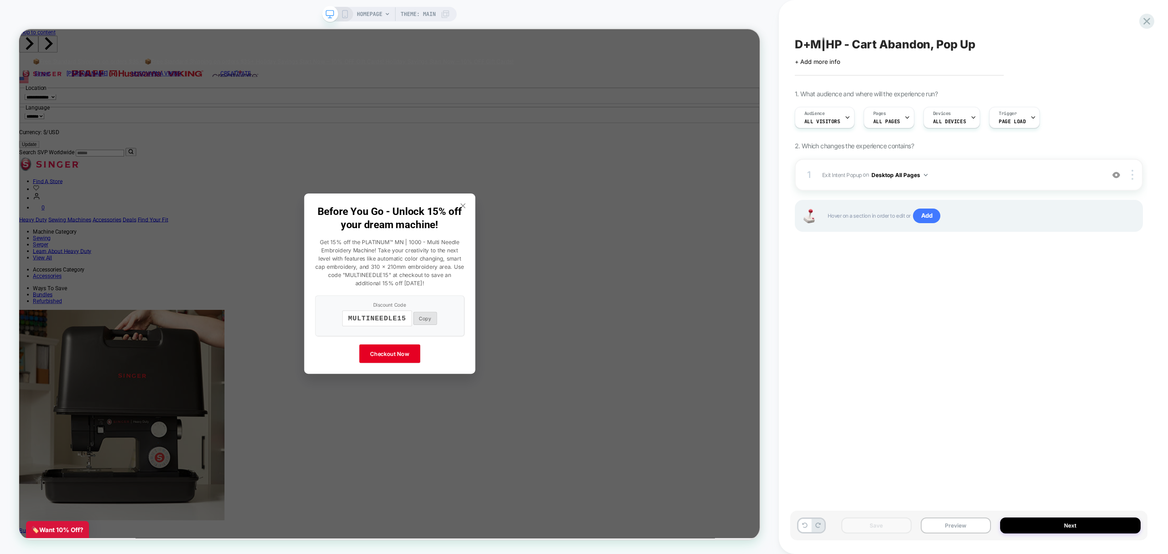
click at [946, 535] on div "Save Preview Next" at bounding box center [968, 526] width 357 height 30
click at [942, 530] on button "Preview" at bounding box center [956, 525] width 70 height 16
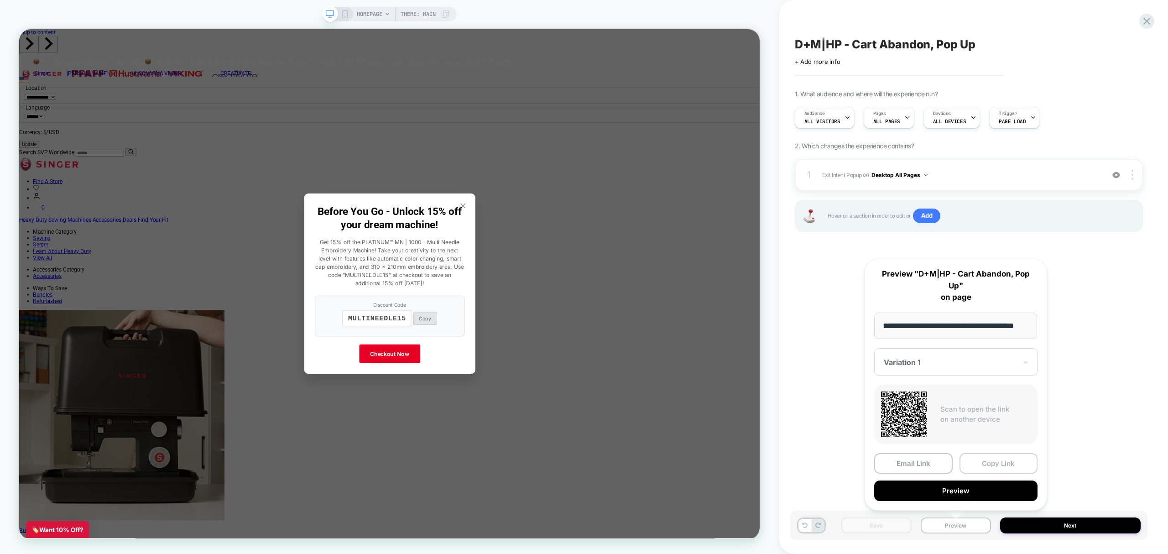
click at [988, 464] on button "Copy Link" at bounding box center [998, 463] width 78 height 21
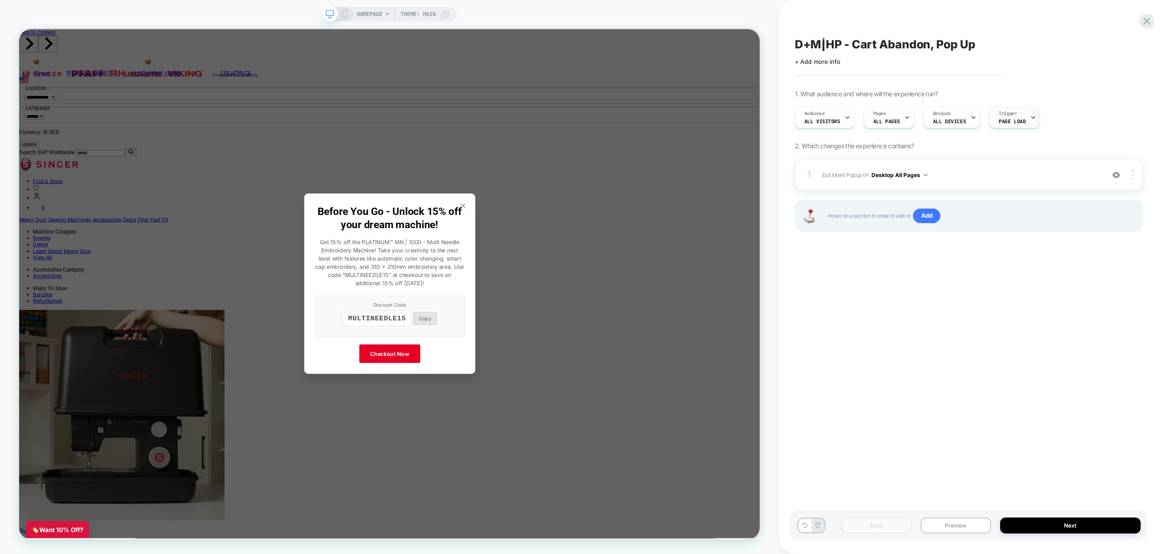
click at [1000, 123] on span "Page Load" at bounding box center [1012, 121] width 27 height 6
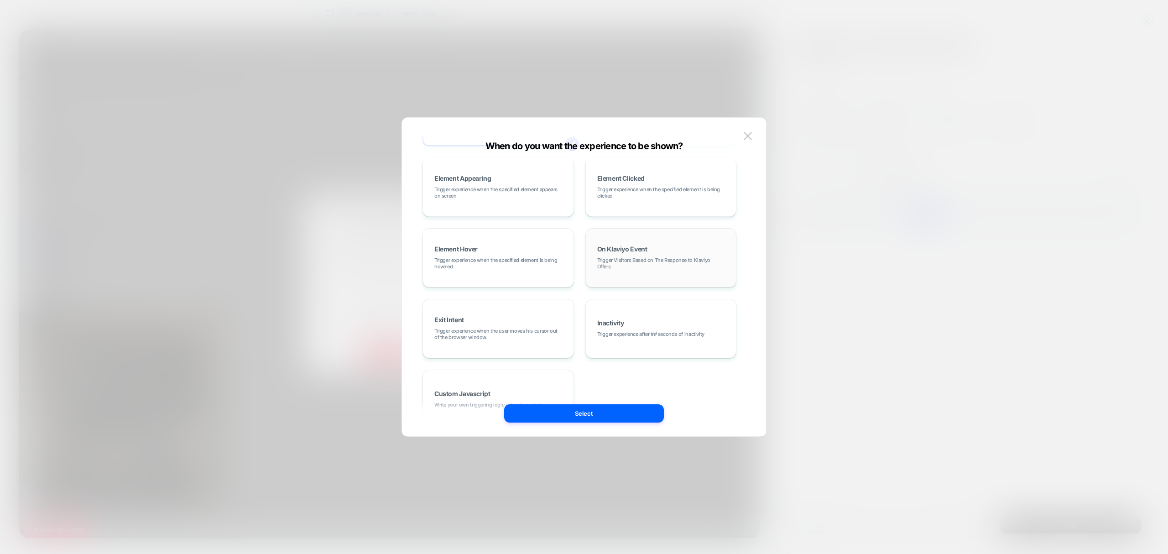
scroll to position [77, 0]
click at [521, 342] on div "Exit Intent Trigger experience when the user moves his cursor out of the browse…" at bounding box center [497, 328] width 141 height 49
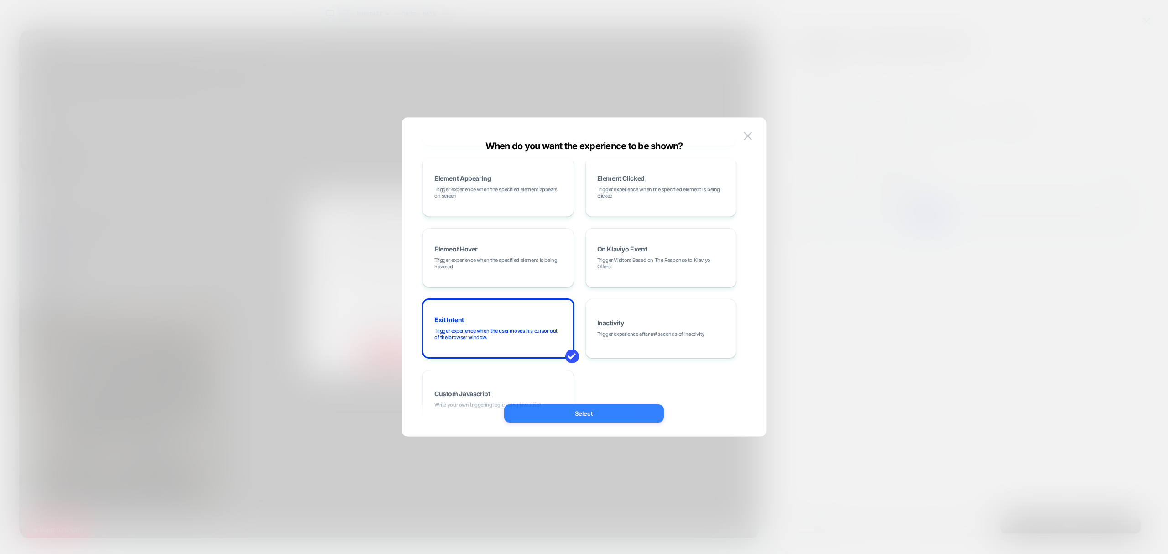
click at [592, 417] on button "Select" at bounding box center [584, 413] width 160 height 18
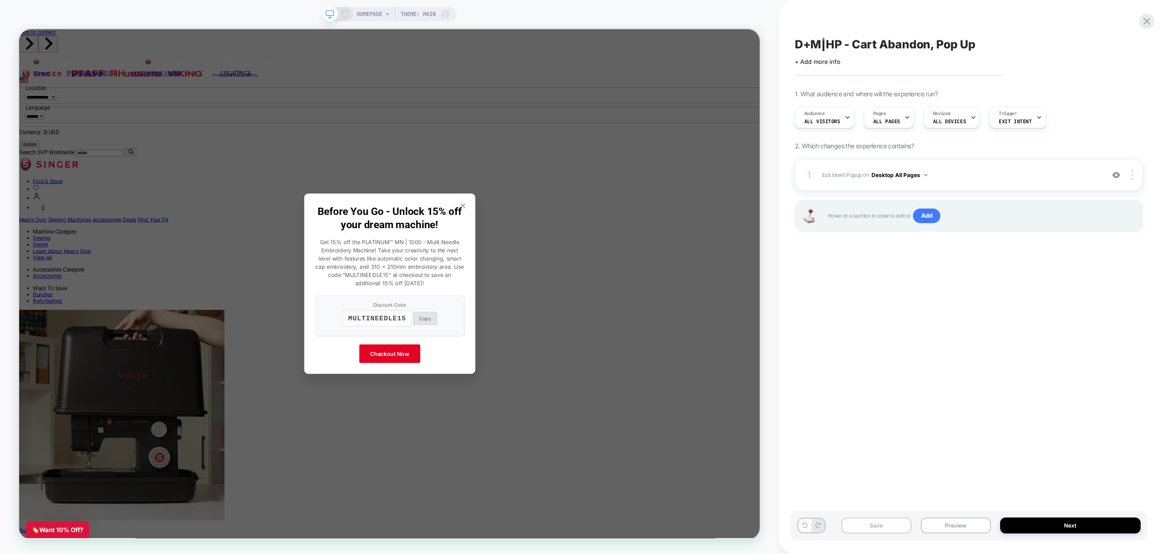
click at [879, 532] on button "Save" at bounding box center [876, 525] width 70 height 16
click at [963, 524] on button "Preview" at bounding box center [956, 525] width 70 height 16
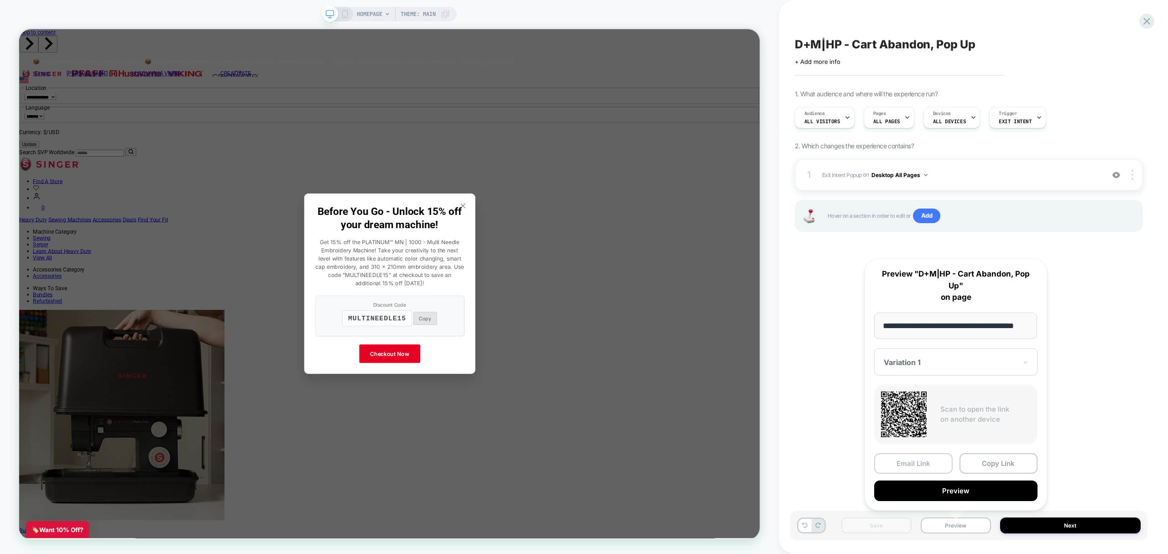
scroll to position [0, 0]
click at [1003, 464] on button "Copy Link" at bounding box center [998, 463] width 78 height 21
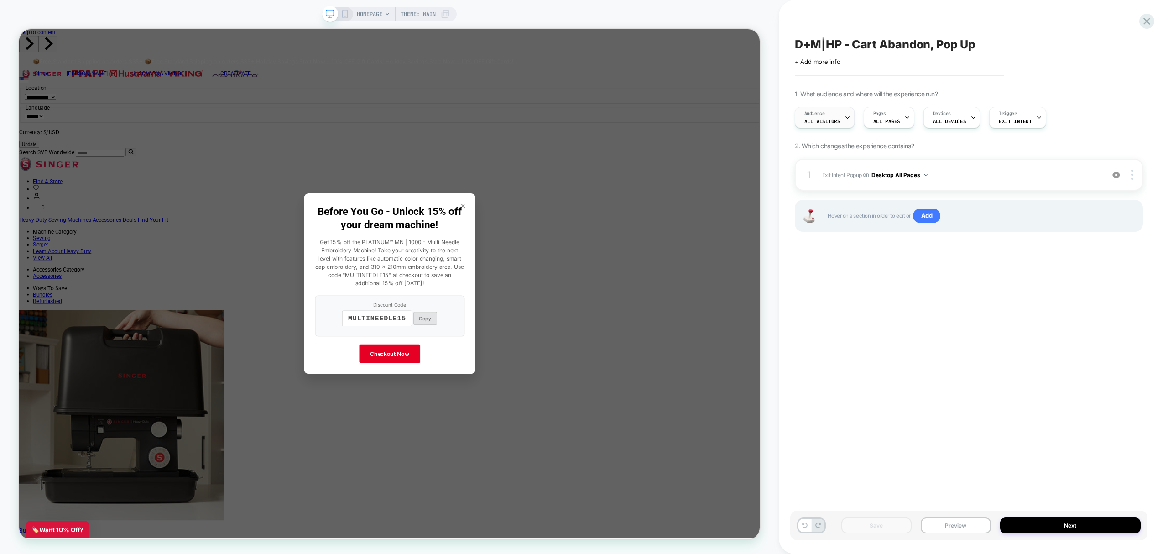
click at [820, 117] on div "Audience All Visitors" at bounding box center [822, 117] width 54 height 21
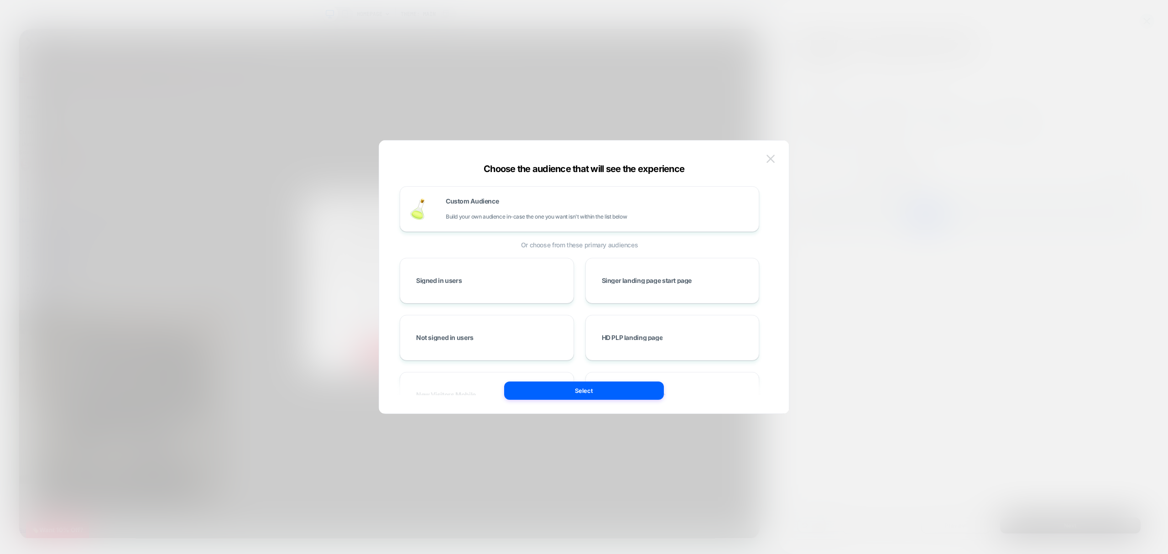
click at [766, 161] on img at bounding box center [770, 159] width 8 height 8
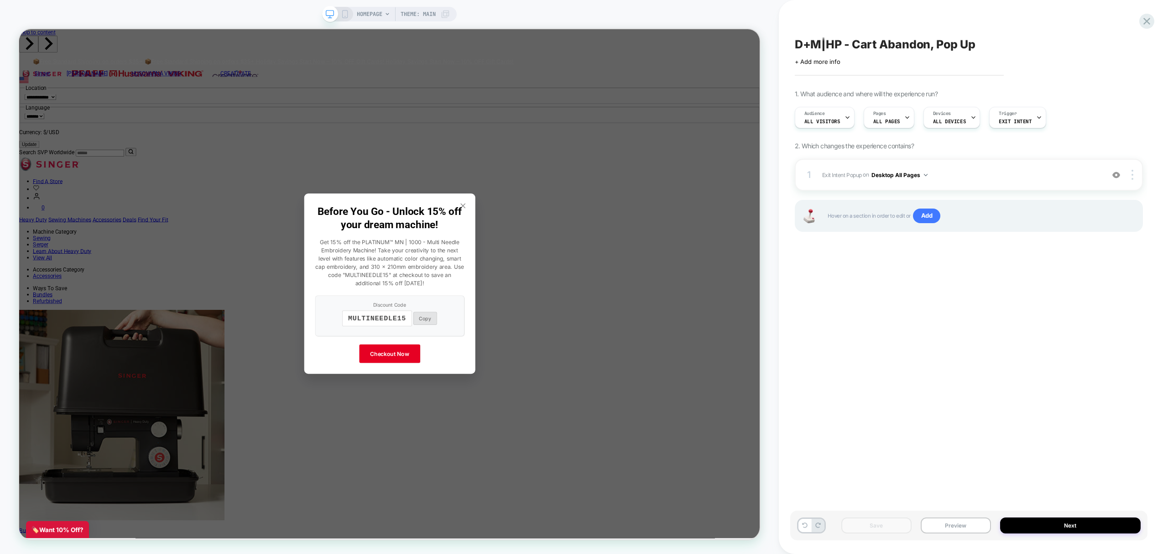
click at [877, 537] on div "Save Preview Next" at bounding box center [968, 526] width 357 height 30
click at [966, 46] on span "D+M|HP - Cart Abandon, Pop Up" at bounding box center [885, 44] width 181 height 14
drag, startPoint x: 986, startPoint y: 43, endPoint x: 800, endPoint y: 37, distance: 186.2
click at [800, 37] on textarea "**********" at bounding box center [913, 44] width 237 height 14
type textarea "*"
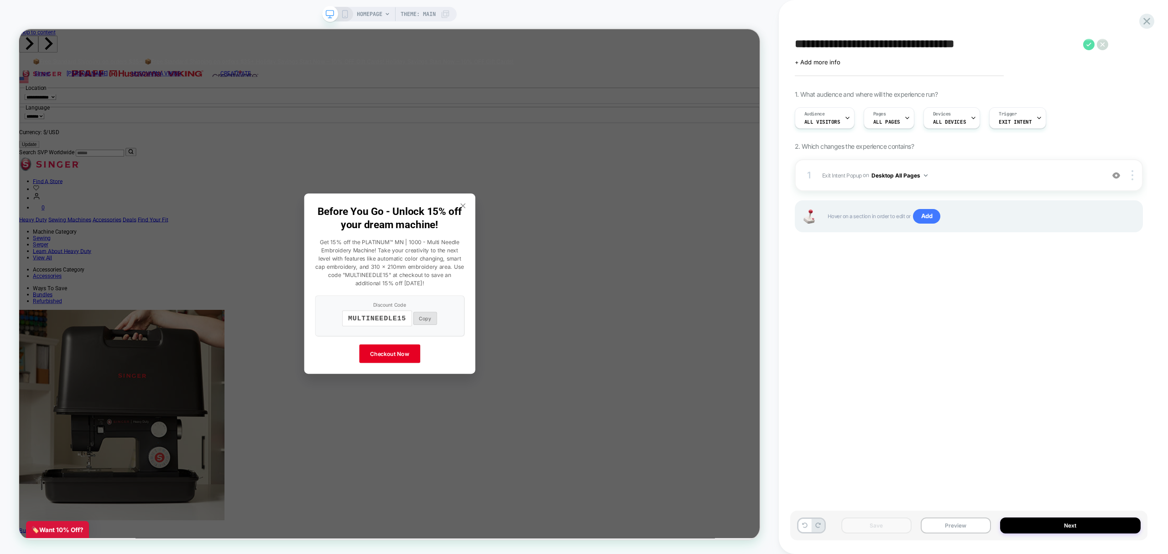
type textarea "**********"
click at [1090, 45] on icon at bounding box center [1088, 44] width 11 height 11
click at [862, 524] on button "Save" at bounding box center [876, 525] width 70 height 16
click at [814, 61] on span "+ Add more info" at bounding box center [818, 61] width 46 height 7
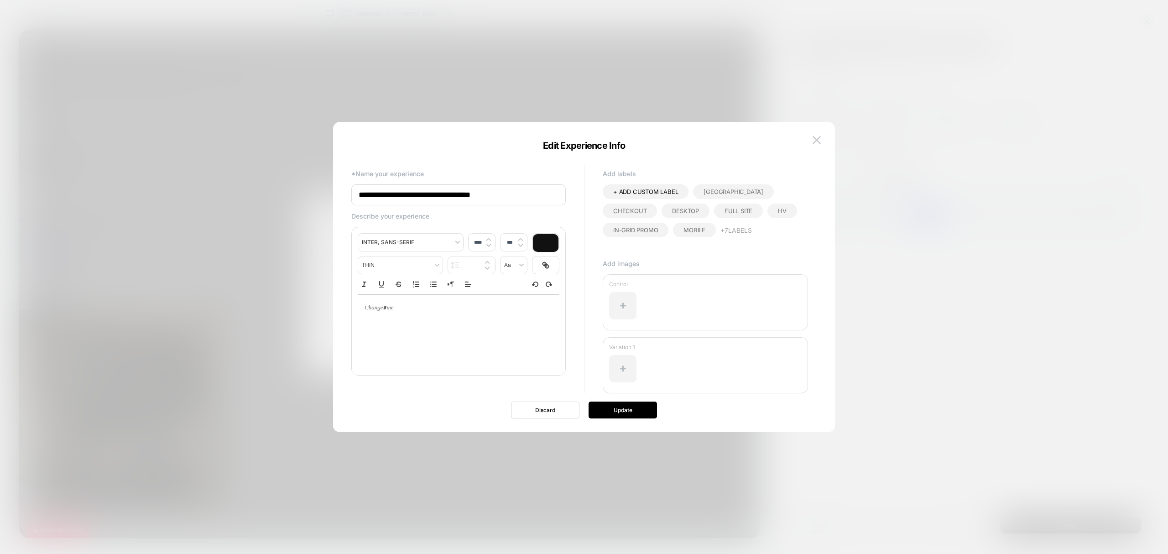
click at [466, 324] on div at bounding box center [459, 330] width 202 height 73
type input "****"
click at [448, 302] on div at bounding box center [459, 308] width 202 height 26
click at [630, 406] on button "Update" at bounding box center [623, 409] width 68 height 17
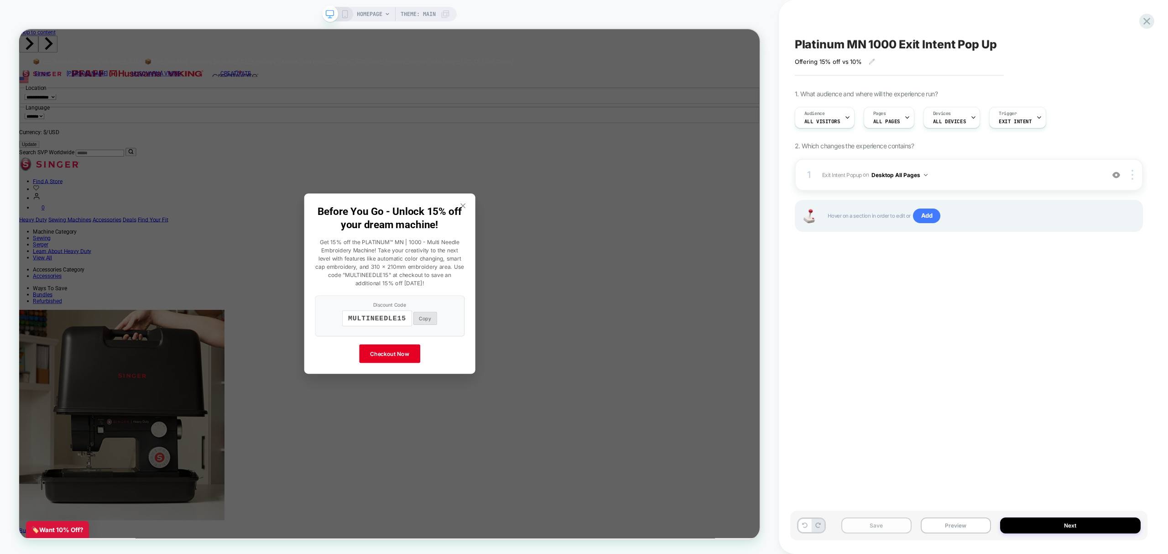
click at [884, 527] on button "Save" at bounding box center [876, 525] width 70 height 16
